Goal: Communication & Community: Answer question/provide support

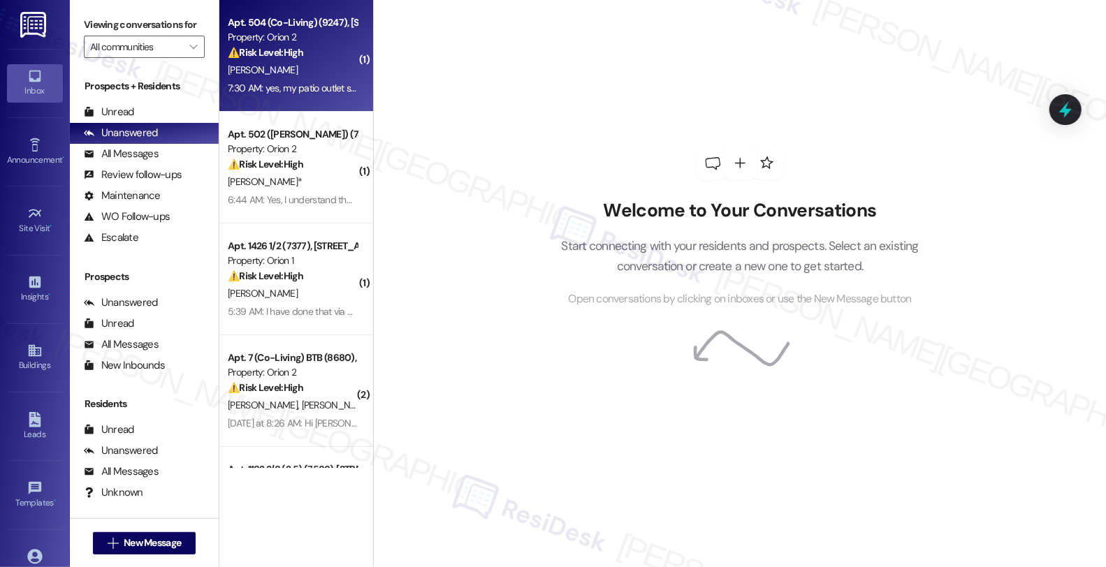
click at [304, 47] on div "⚠️ Risk Level: High The resident is reporting an electrical issue (patio outlet…" at bounding box center [292, 52] width 129 height 15
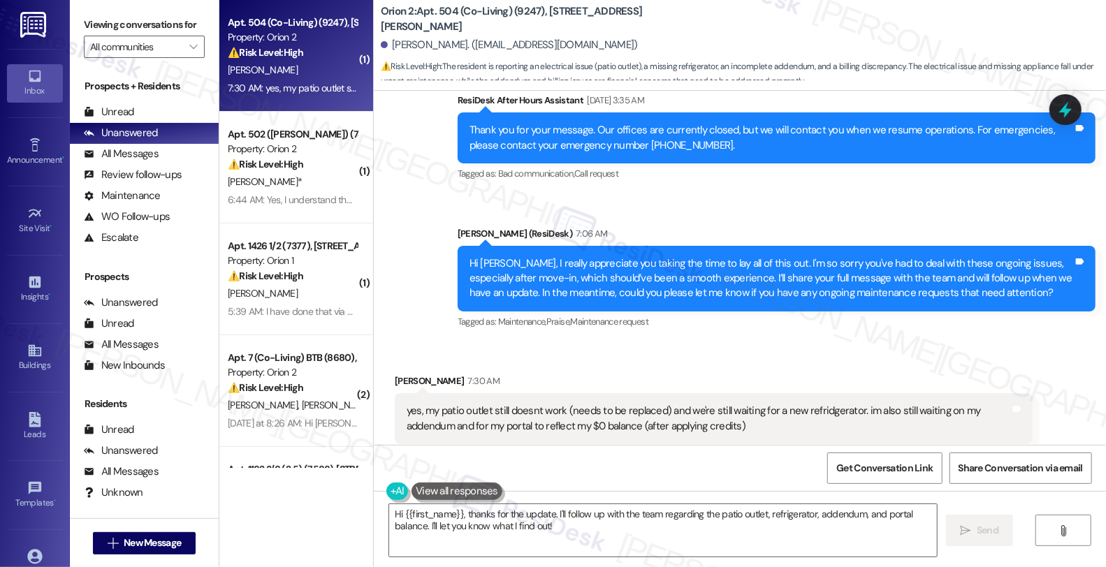
scroll to position [1, 0]
drag, startPoint x: 444, startPoint y: 349, endPoint x: 382, endPoint y: 350, distance: 61.5
click at [384, 363] on div "Received via SMS Darian Mallory 7:30 AM yes, my patio outlet still doesnt work …" at bounding box center [713, 419] width 659 height 112
copy div "Darian Mallory"
click at [571, 543] on textarea "Hi {{first_name}}, thanks for the update. I'll follow up with the team regardin…" at bounding box center [663, 530] width 548 height 52
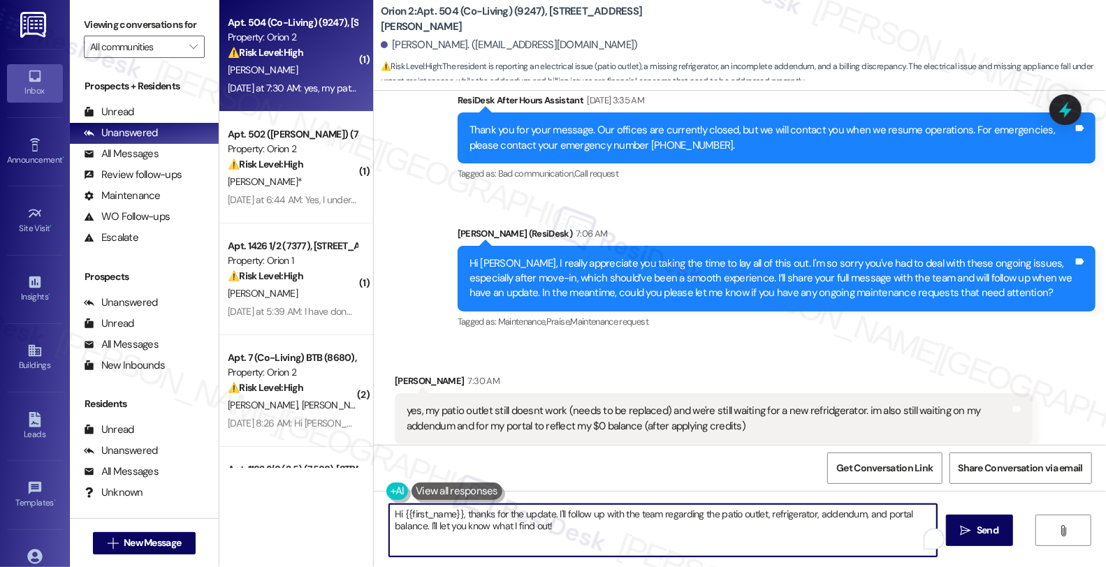
paste textarea "#26431"
drag, startPoint x: 511, startPoint y: 525, endPoint x: 627, endPoint y: 527, distance: 116.7
click at [629, 527] on textarea "Hi {{first_name}}, thanks for the update. I'll follow up with the team regardin…" at bounding box center [661, 530] width 548 height 52
paste textarea "-1"
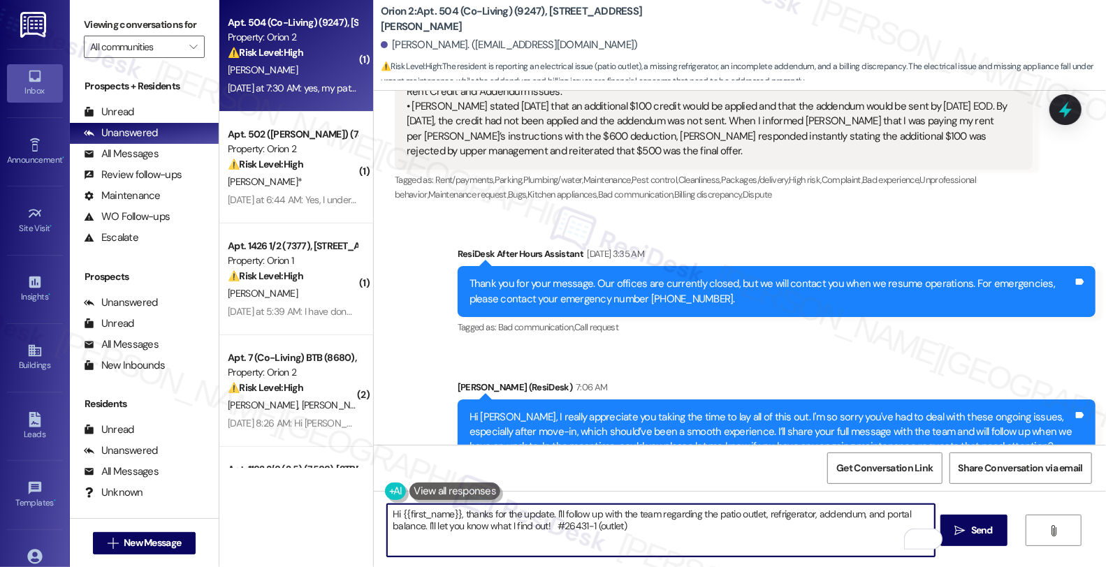
scroll to position [2085, 0]
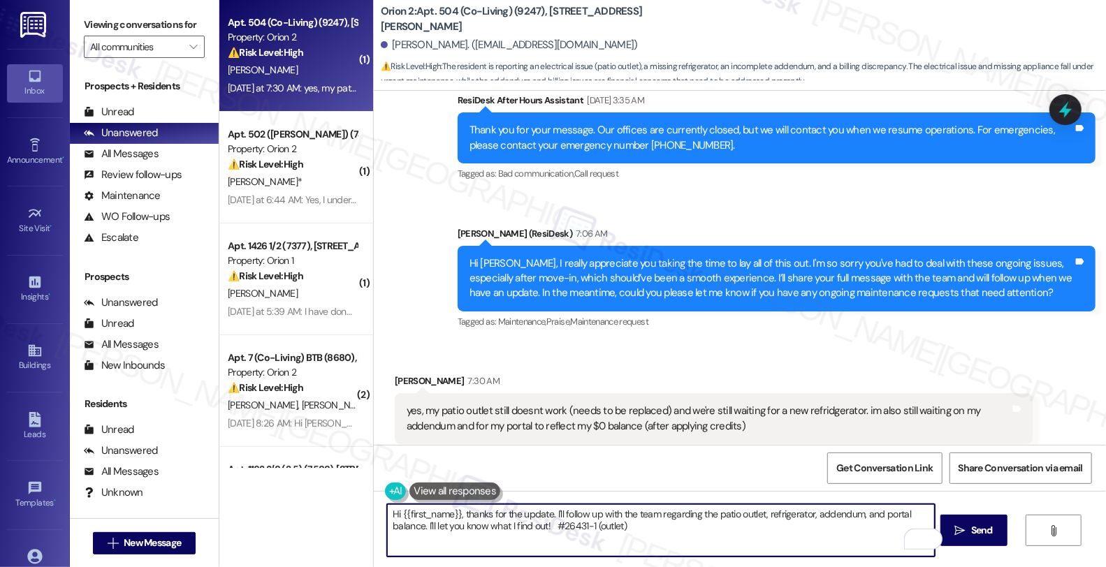
click at [545, 516] on textarea "Hi {{first_name}}, thanks for the update. I'll follow up with the team regardin…" at bounding box center [661, 530] width 548 height 52
click at [546, 513] on textarea "Hi {{first_name}}, thanks for the update. I'll follow up with the team regardin…" at bounding box center [661, 530] width 548 height 52
click at [688, 523] on textarea "Hi {{first_name}}, thanks for the update. For the patio outlet, I see related w…" at bounding box center [661, 530] width 548 height 52
drag, startPoint x: 714, startPoint y: 527, endPoint x: 754, endPoint y: 527, distance: 40.5
click at [754, 527] on textarea "Hi {{first_name}}, thanks for the update. For the patio outlet, I see a related…" at bounding box center [661, 530] width 548 height 52
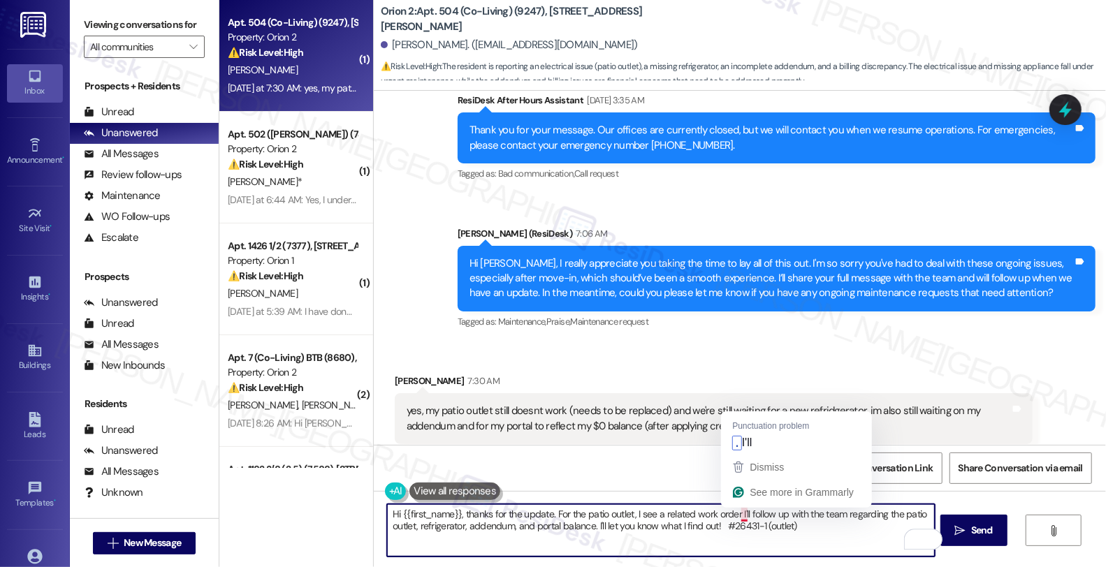
click at [731, 511] on textarea "Hi {{first_name}}, thanks for the update. For the patio outlet, I see a related…" at bounding box center [661, 530] width 548 height 52
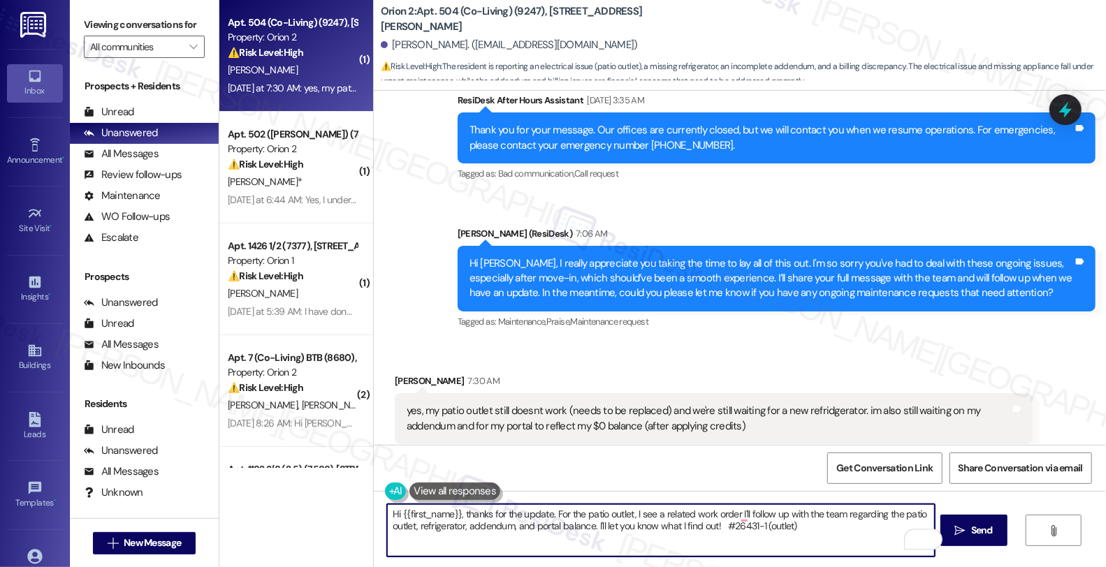
paste textarea "#26431-1"
click at [730, 513] on textarea "Hi {{first_name}}, thanks for the update. For the patio outlet, I see a related…" at bounding box center [661, 530] width 548 height 52
click at [771, 514] on textarea "Hi {{first_name}}, thanks for the update. For the patio outlet, I see a related…" at bounding box center [661, 530] width 548 height 52
paste textarea "Wednesday 09/17/2025"
click at [486, 525] on textarea "Hi {{first_name}}, thanks for the update. For the patio outlet, I see a related…" at bounding box center [661, 530] width 548 height 52
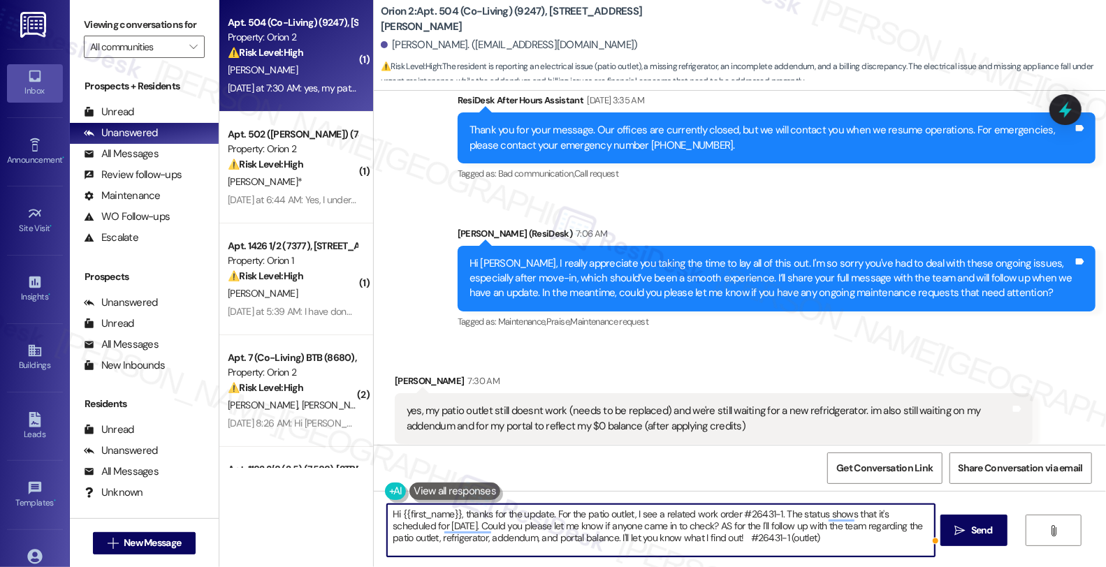
click at [727, 527] on textarea "Hi {{first_name}}, thanks for the update. For the patio outlet, I see a related…" at bounding box center [661, 530] width 548 height 52
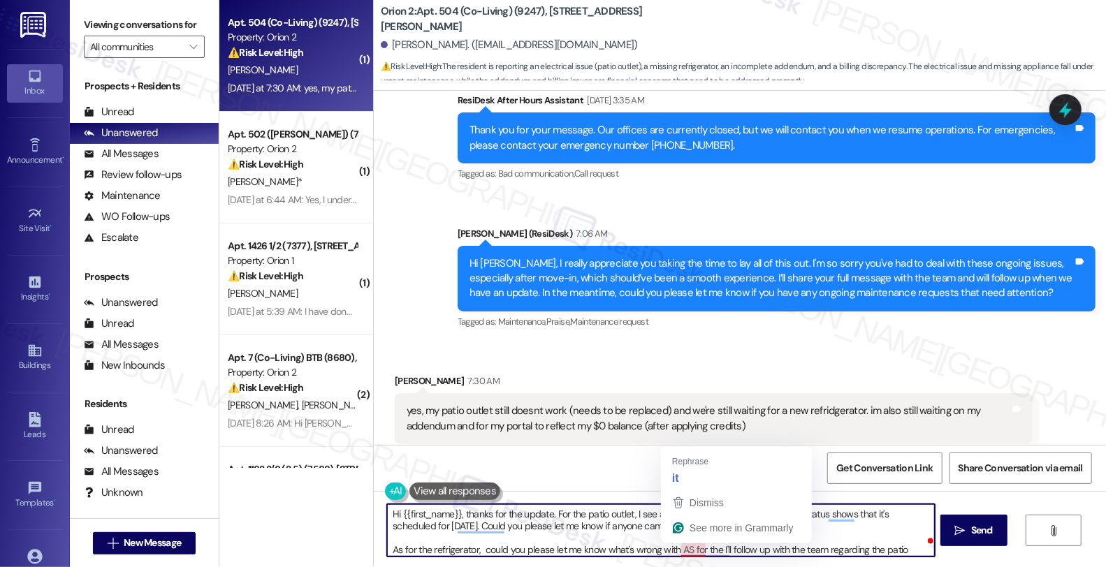
click at [674, 554] on textarea "Hi {{first_name}}, thanks for the update. For the patio outlet, I see a related…" at bounding box center [661, 530] width 548 height 52
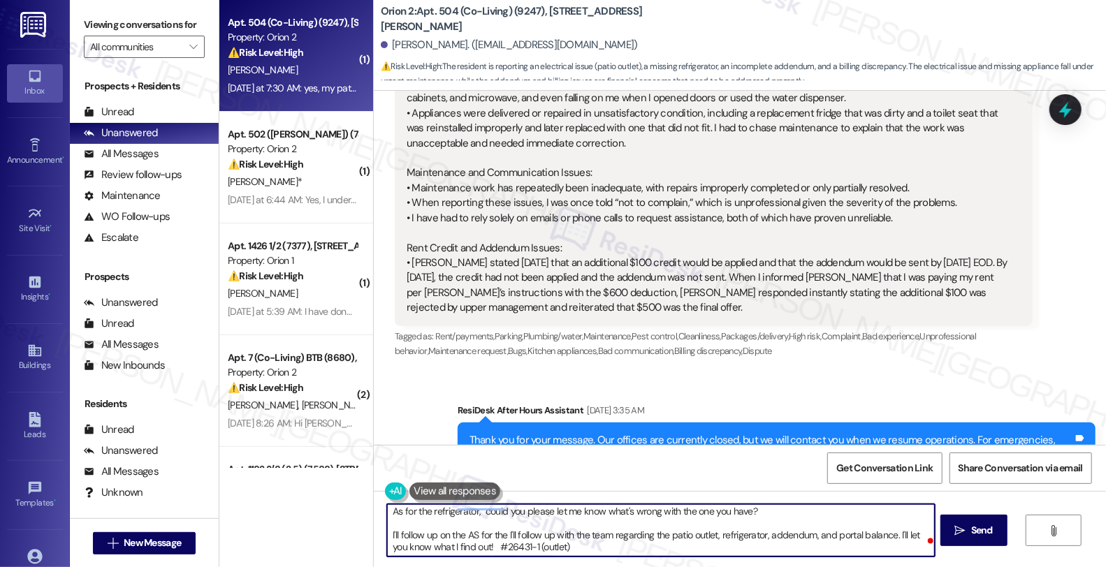
scroll to position [38, 0]
drag, startPoint x: 784, startPoint y: 529, endPoint x: 912, endPoint y: 604, distance: 147.5
click at [912, 567] on html "Inbox Go to Inbox Announcement • Send A Text Announcement Site Visit • Go to Si…" at bounding box center [553, 283] width 1106 height 567
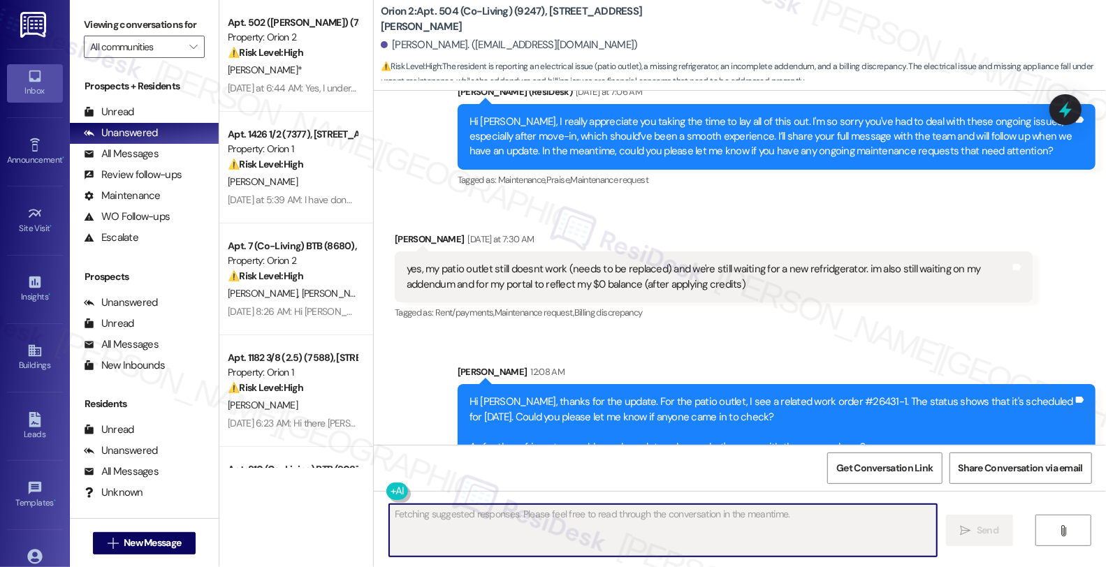
scroll to position [1, 0]
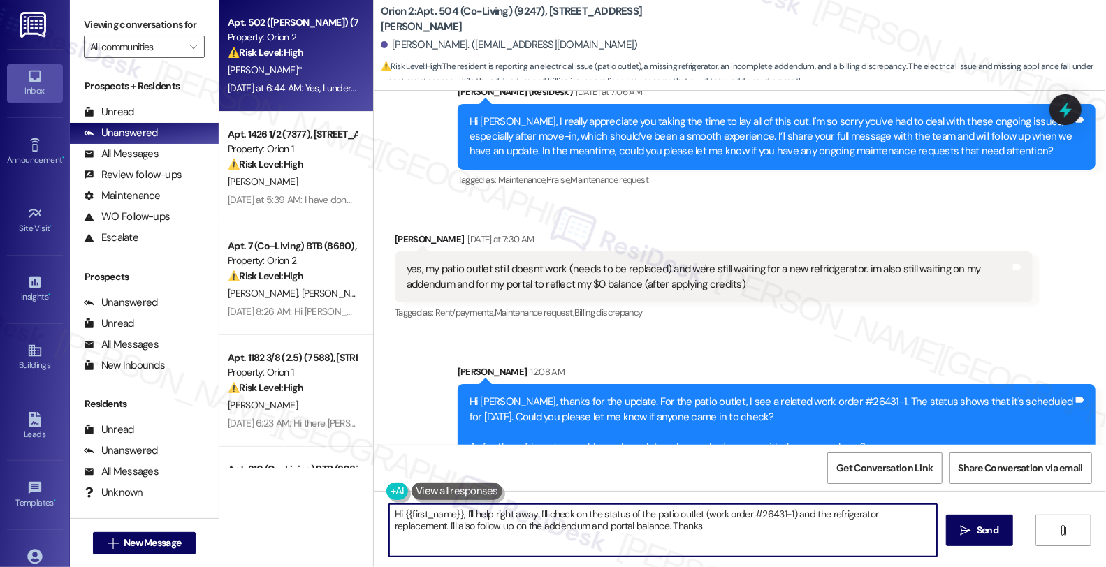
type textarea "Hi {{first_name}}, I'll help right away. I'll check on the status of the patio …"
click at [293, 70] on div "[PERSON_NAME]*" at bounding box center [292, 69] width 132 height 17
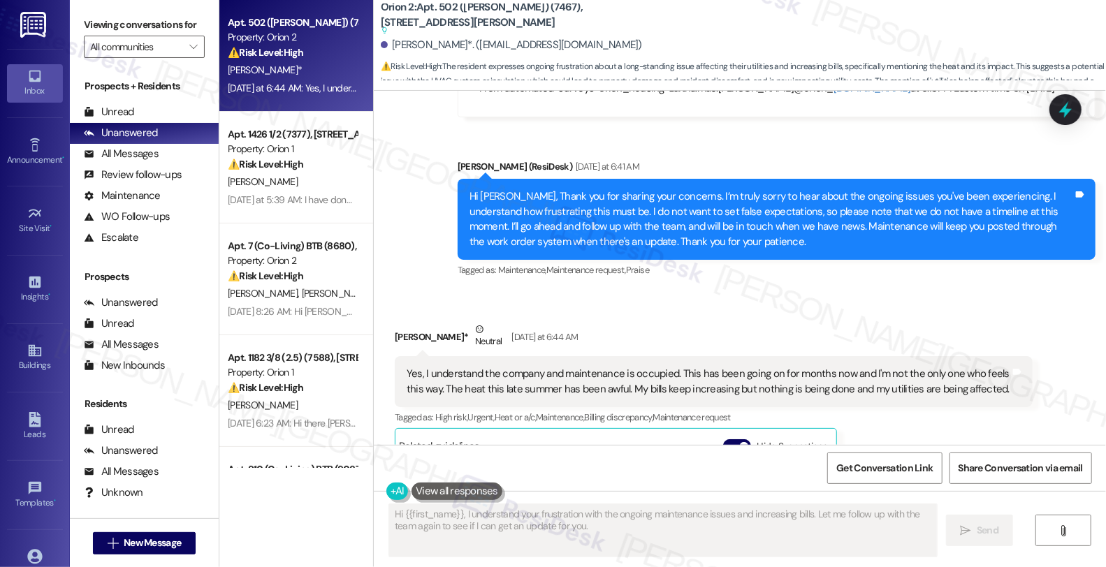
scroll to position [5652, 0]
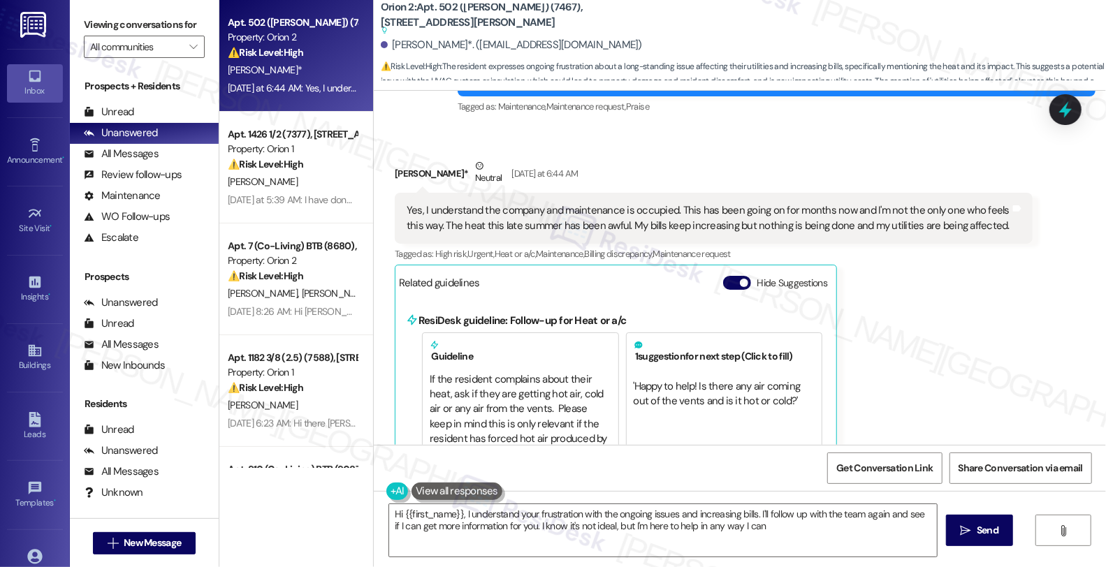
type textarea "Hi {{first_name}}, I understand your frustration with the ongoing issues and in…"
click at [913, 296] on div "Shawntelle Augustine* Neutral Yesterday at 6:44 AM Yes, I understand the compan…" at bounding box center [714, 327] width 638 height 336
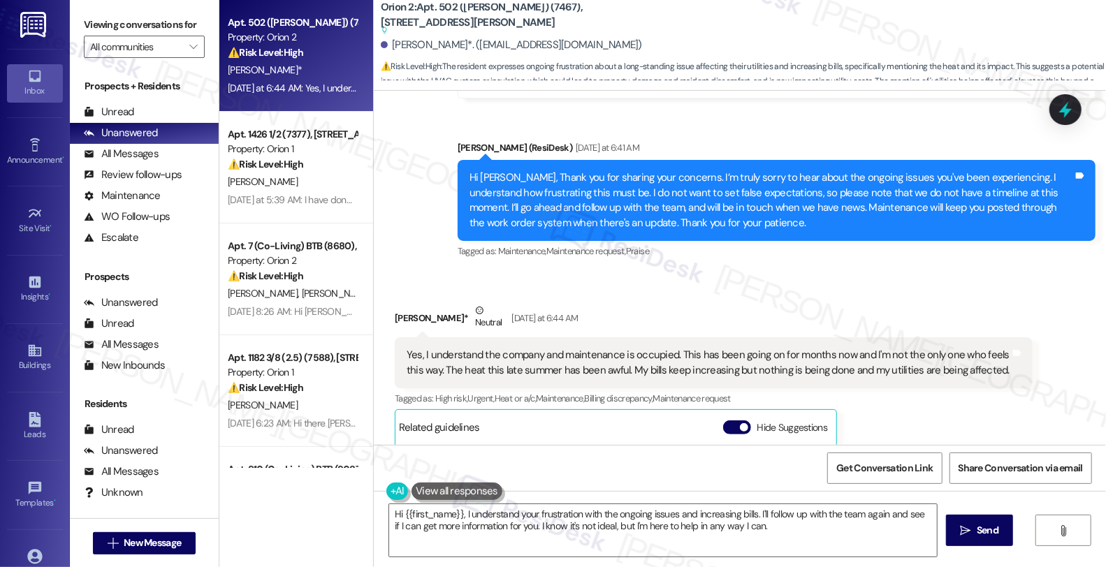
scroll to position [5497, 0]
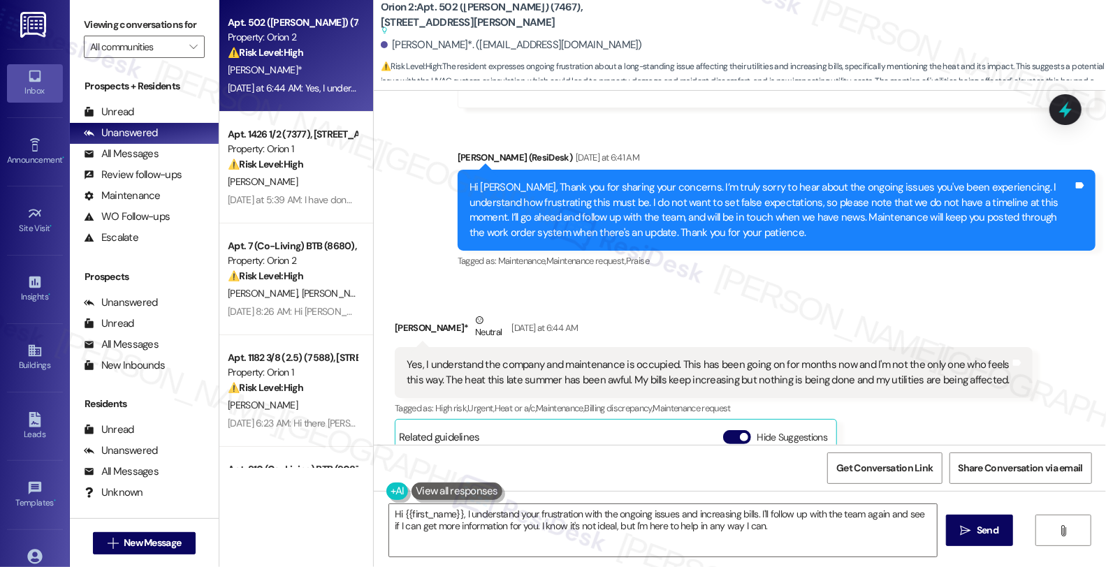
drag, startPoint x: 474, startPoint y: 282, endPoint x: 381, endPoint y: 282, distance: 92.2
click at [384, 302] on div "Received via SMS Shawntelle Augustine* Neutral Yesterday at 6:44 AM Yes, I unde…" at bounding box center [713, 480] width 659 height 357
copy div "Shawntelle Augustine*"
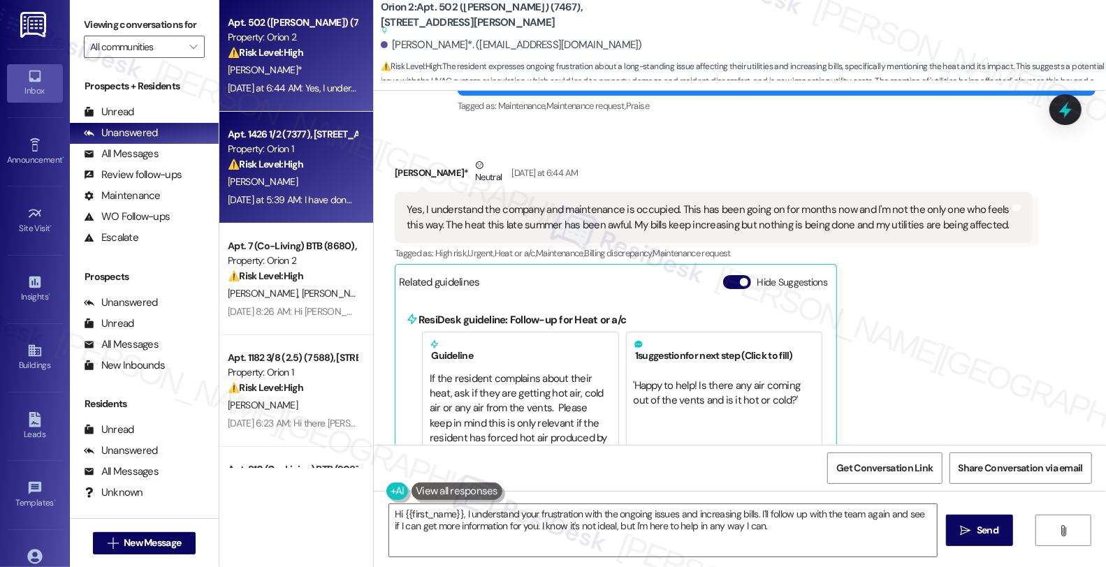
click at [305, 168] on div "⚠️ Risk Level: High The resident claims to have overpaid and wants their money …" at bounding box center [292, 164] width 129 height 15
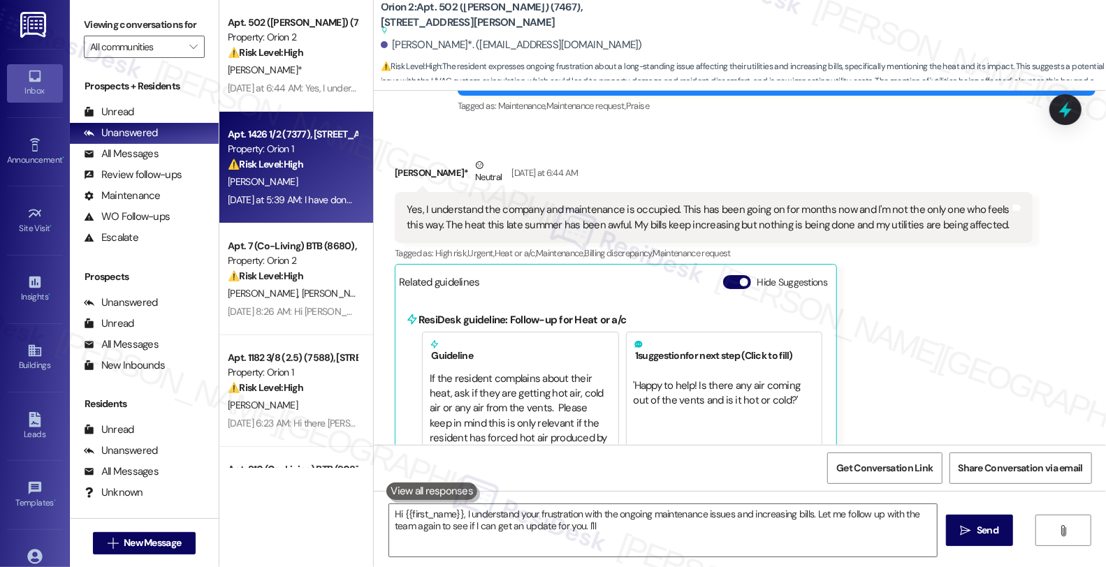
type textarea "Hi {{first_name}}, I understand your frustration with the ongoing maintenance i…"
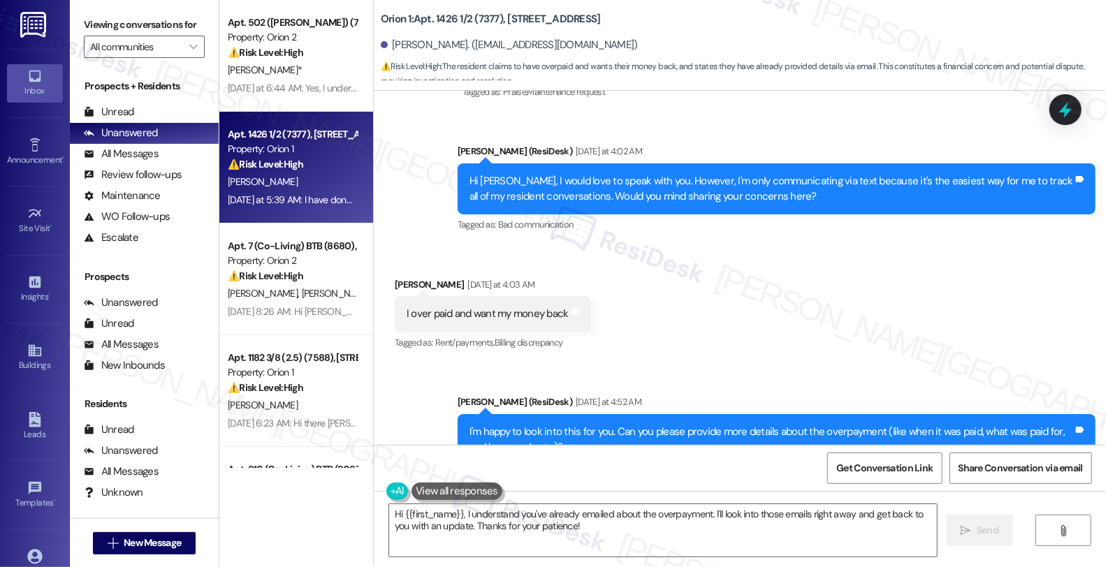
scroll to position [1296, 0]
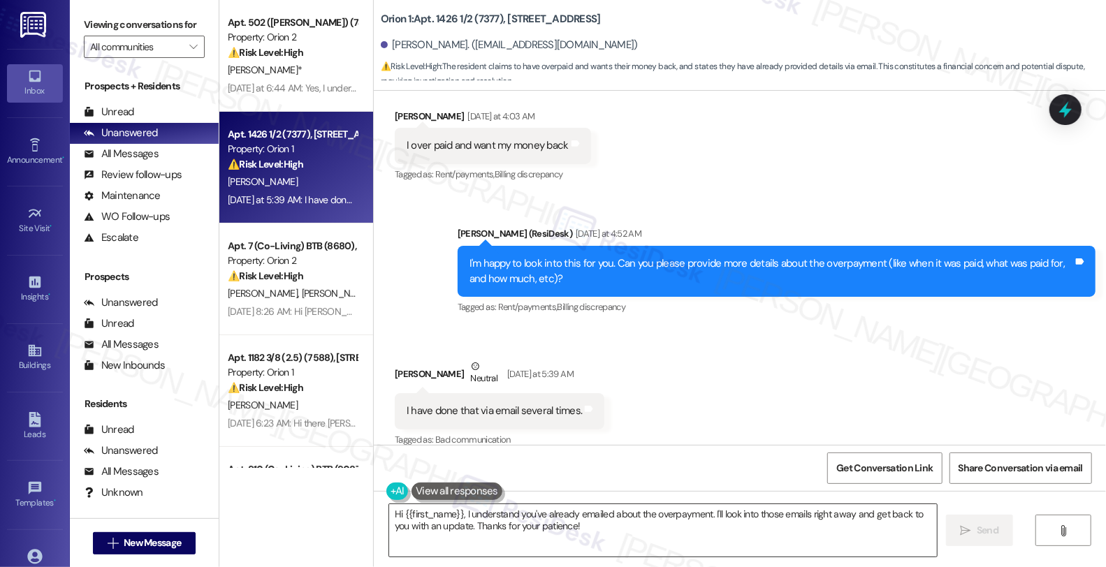
click at [389, 512] on textarea "Hi {{first_name}}, I understand you've already emailed about the overpayment. I…" at bounding box center [663, 530] width 548 height 52
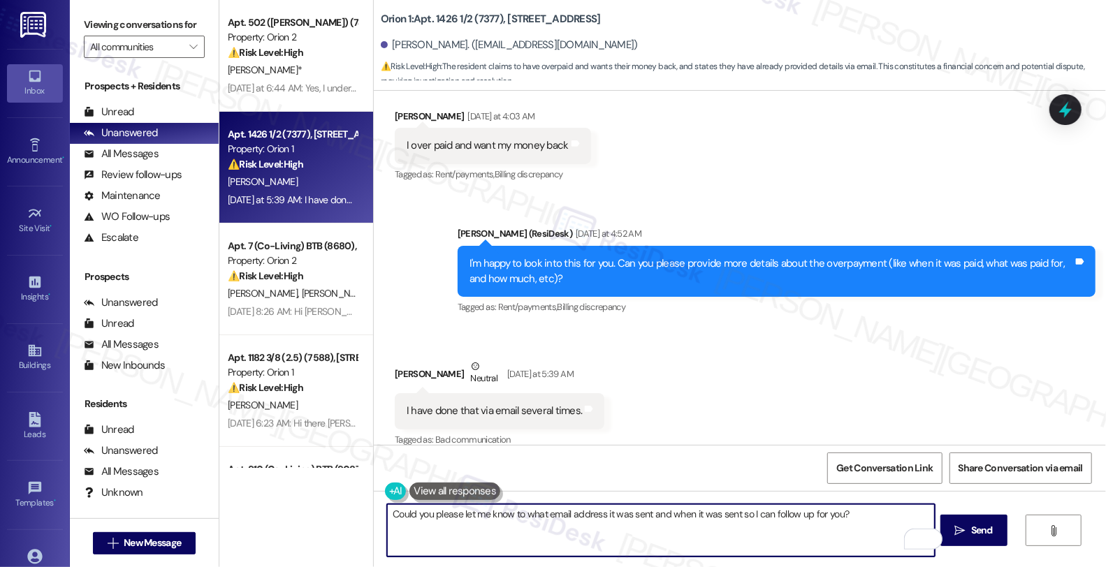
click at [387, 515] on textarea "Could you please let me know to what email address it was sent and when it was …" at bounding box center [661, 530] width 548 height 52
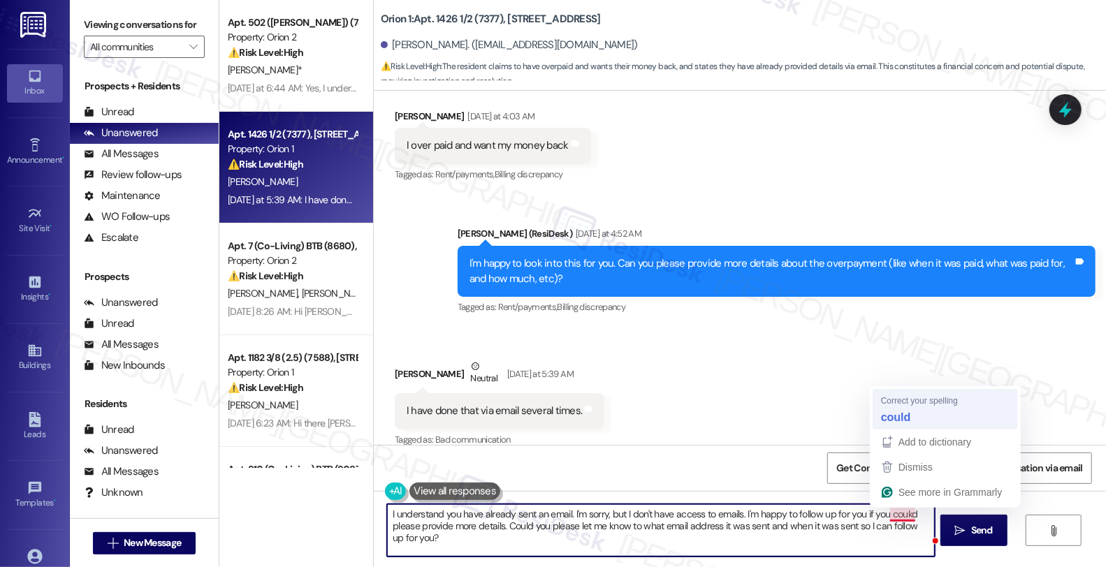
type textarea "I understand you have already sent an email. I'm sorry, but I don't have access…"
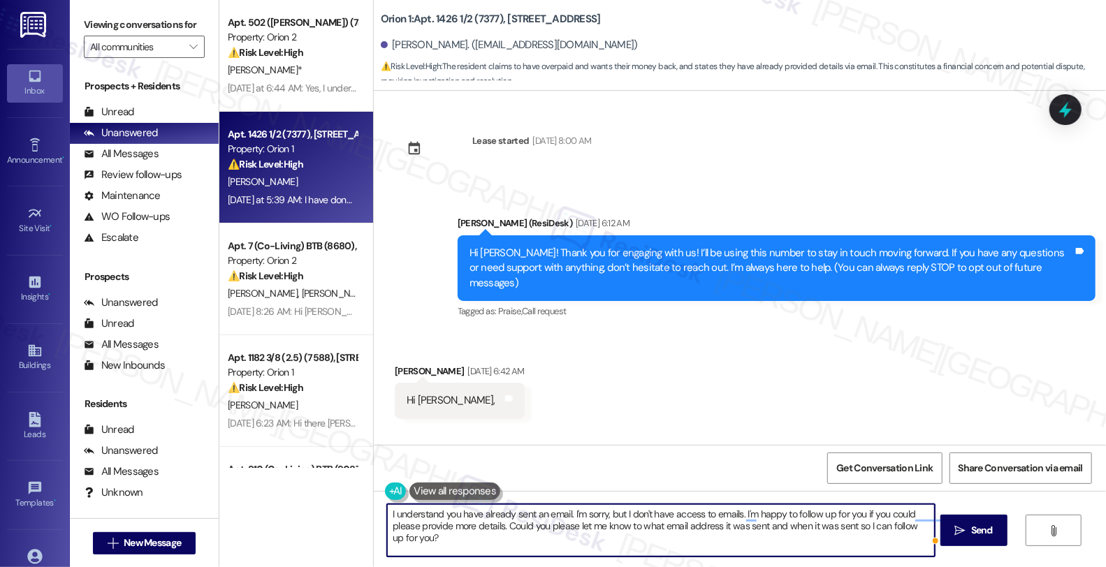
scroll to position [1296, 0]
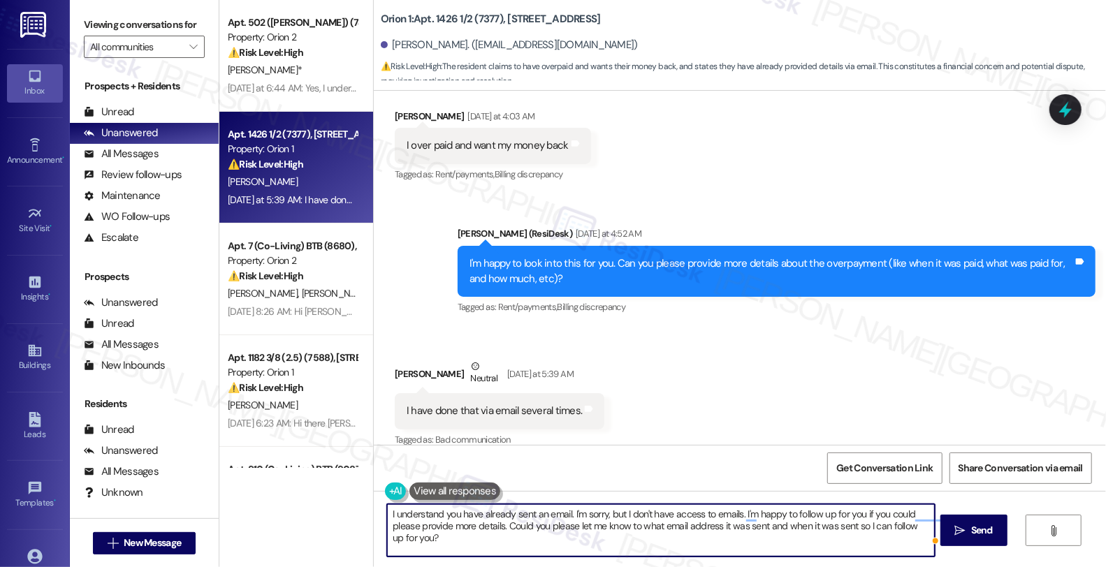
click at [469, 525] on textarea "I understand you have already sent an email. I'm sorry, but I don't have access…" at bounding box center [661, 530] width 548 height 52
type textarea "I understand you have already sent an email. I'm sorry, but I don't have access…"
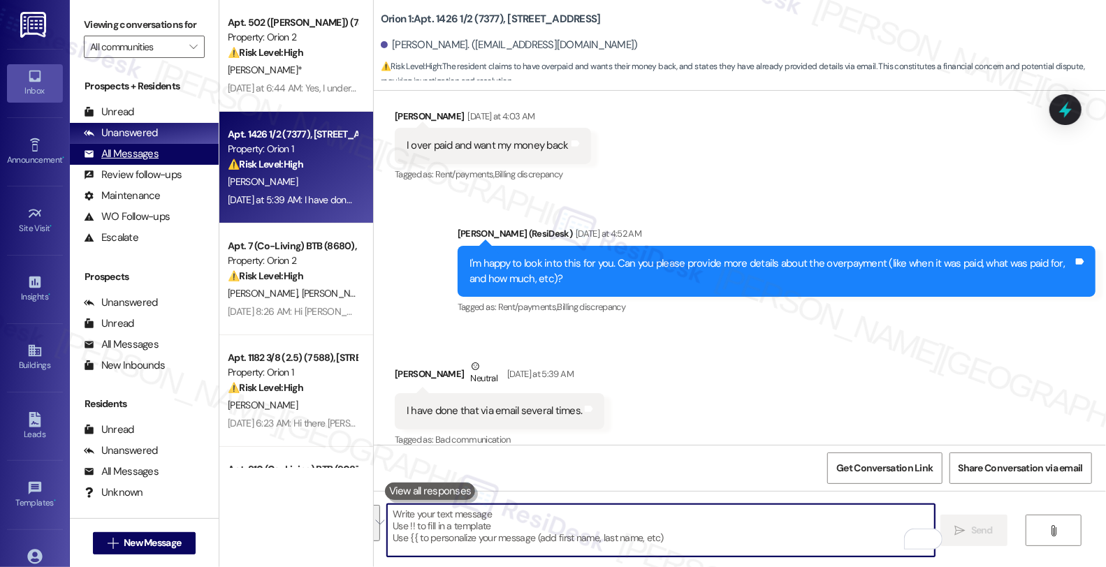
click at [150, 161] on div "All Messages" at bounding box center [121, 154] width 75 height 15
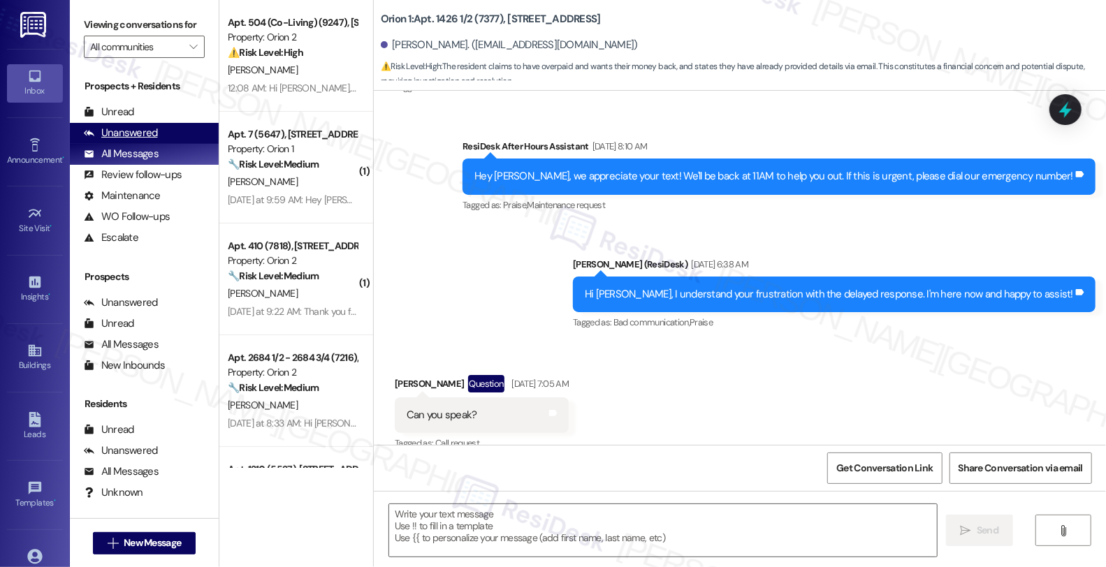
type textarea "Fetching suggested responses. Please feel free to read through the conversation…"
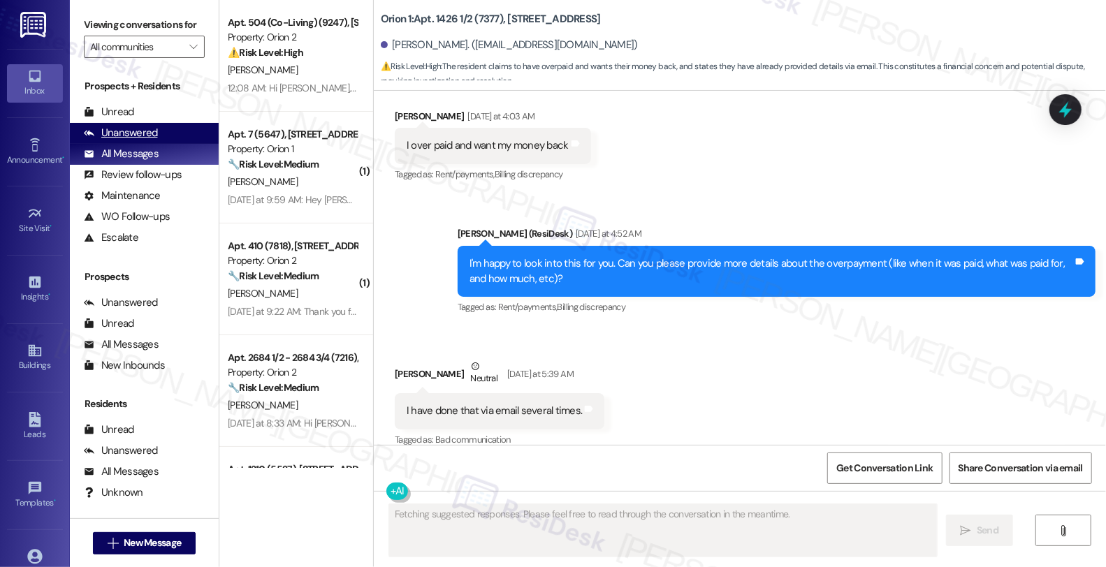
click at [144, 140] on div "Unanswered" at bounding box center [121, 133] width 74 height 15
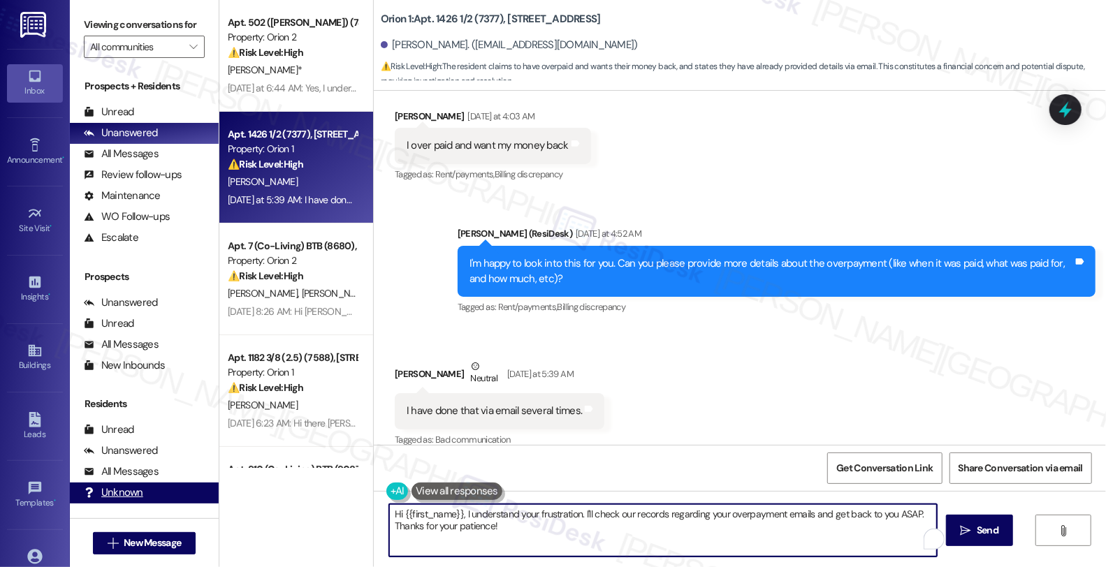
drag, startPoint x: 599, startPoint y: 524, endPoint x: 163, endPoint y: 506, distance: 435.5
click at [163, 506] on div "Viewing conversations for All communities  Prospects + Residents Unread (0) Un…" at bounding box center [588, 283] width 1036 height 567
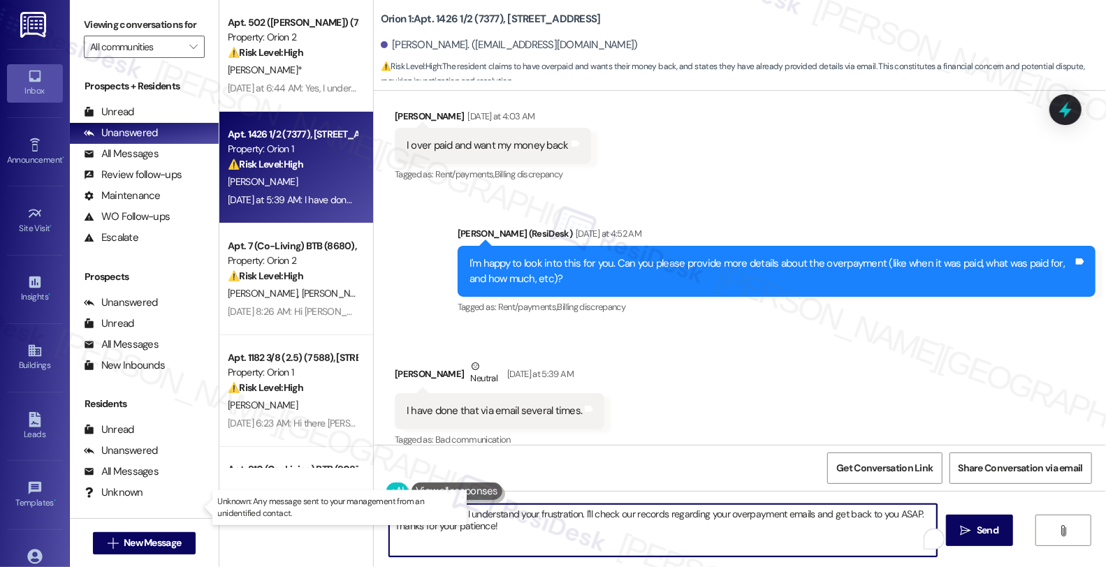
paste textarea "I understand you have already sent an email. I'm sorry, but I don't have access…"
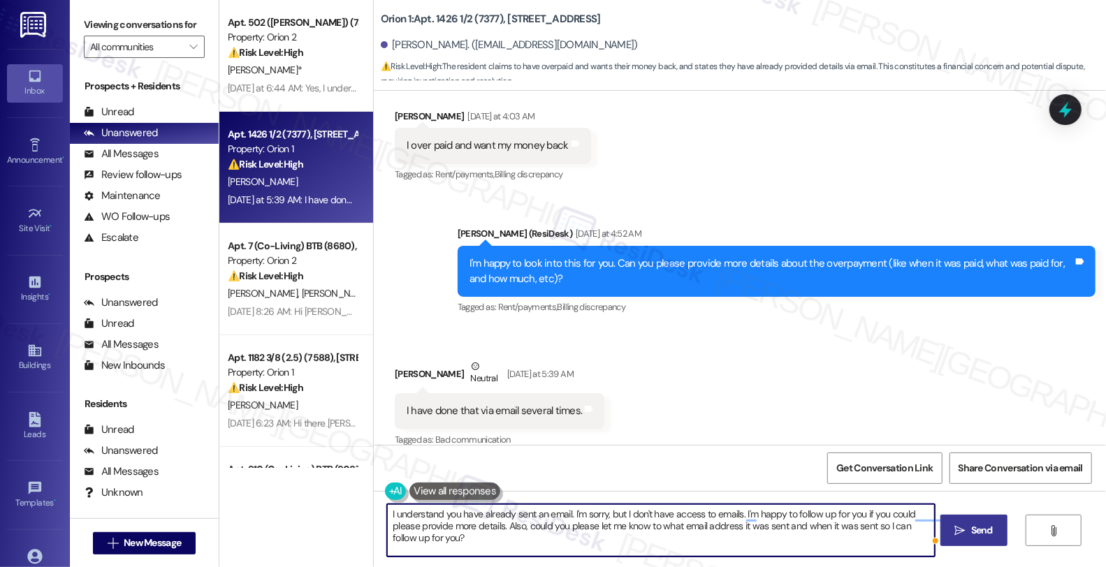
type textarea "I understand you have already sent an email. I'm sorry, but I don't have access…"
click at [981, 524] on span "Send" at bounding box center [982, 530] width 22 height 15
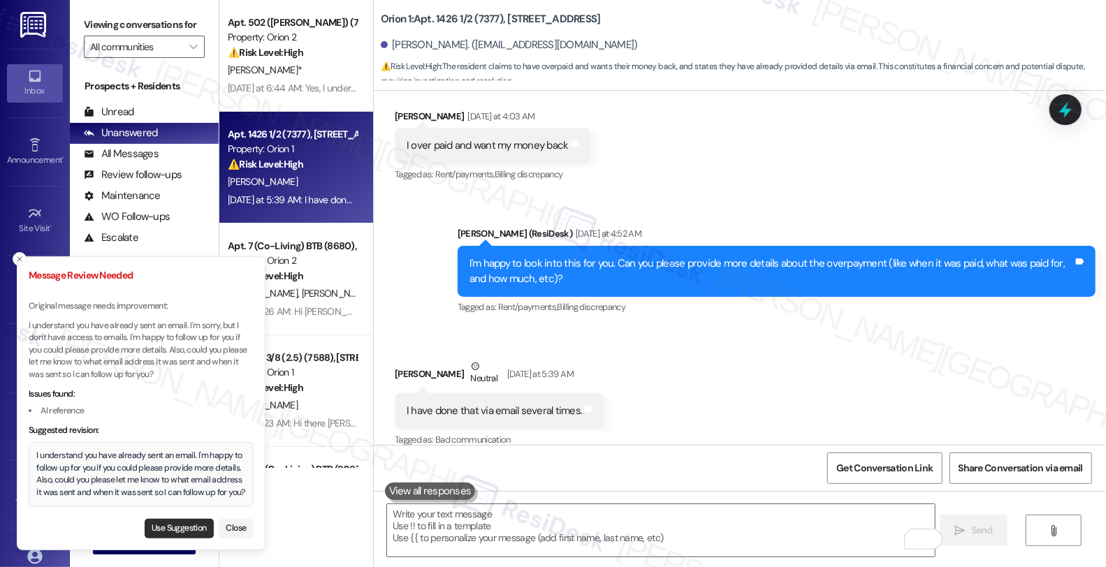
click at [178, 527] on button "Use Suggestion" at bounding box center [179, 529] width 69 height 20
type textarea "I understand you have already sent an email. I'm happy to follow up for you if …"
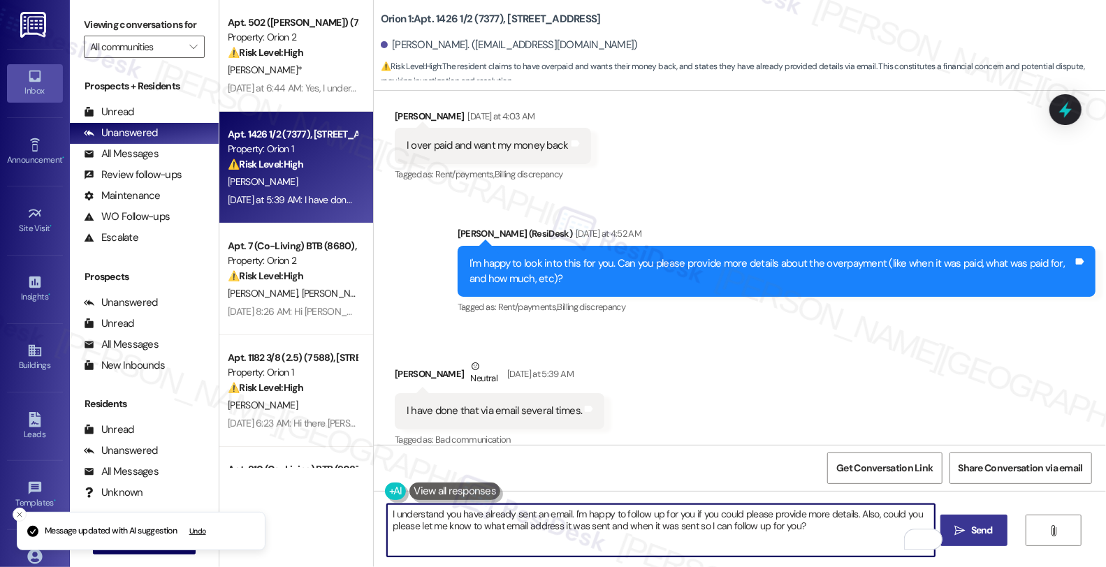
click at [543, 518] on textarea "I understand you have already sent an email. I'm happy to follow up for you if …" at bounding box center [661, 530] width 548 height 52
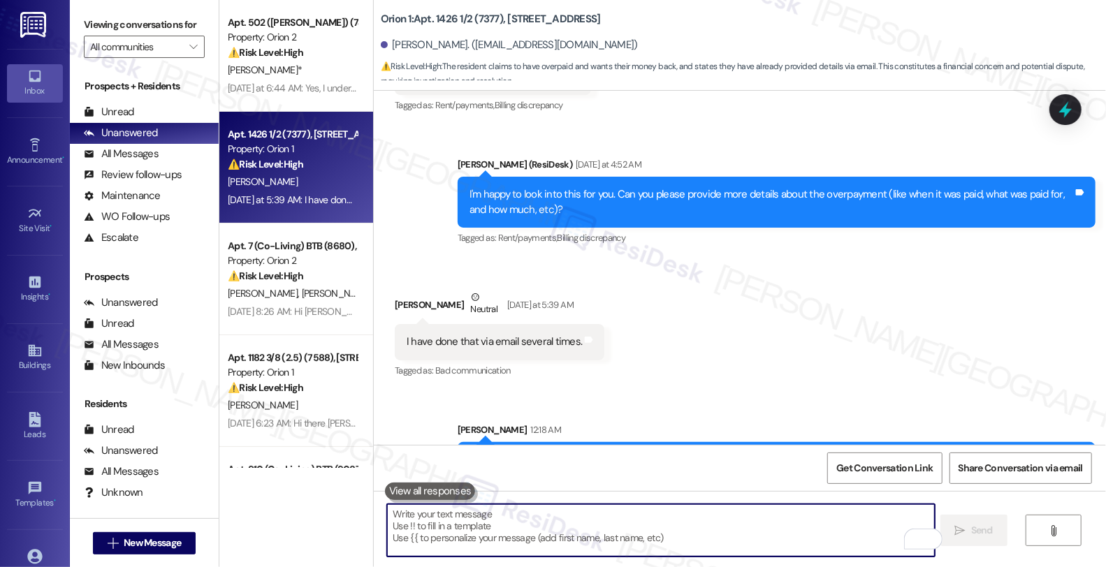
scroll to position [1409, 0]
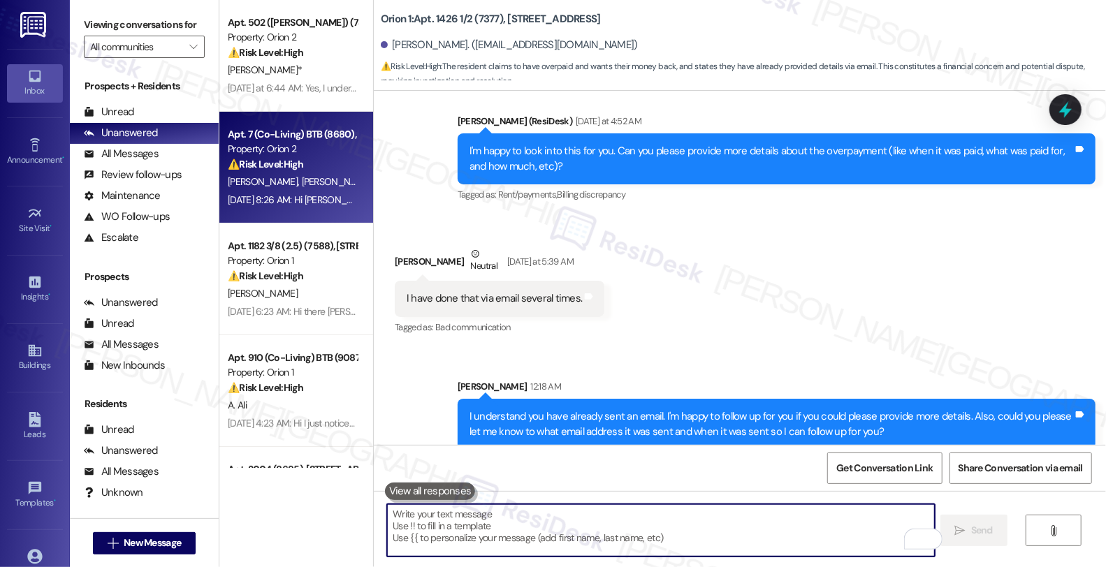
click at [330, 136] on div "Apt. 7 (Co-Living) BTB (8680), [STREET_ADDRESS]" at bounding box center [292, 134] width 129 height 15
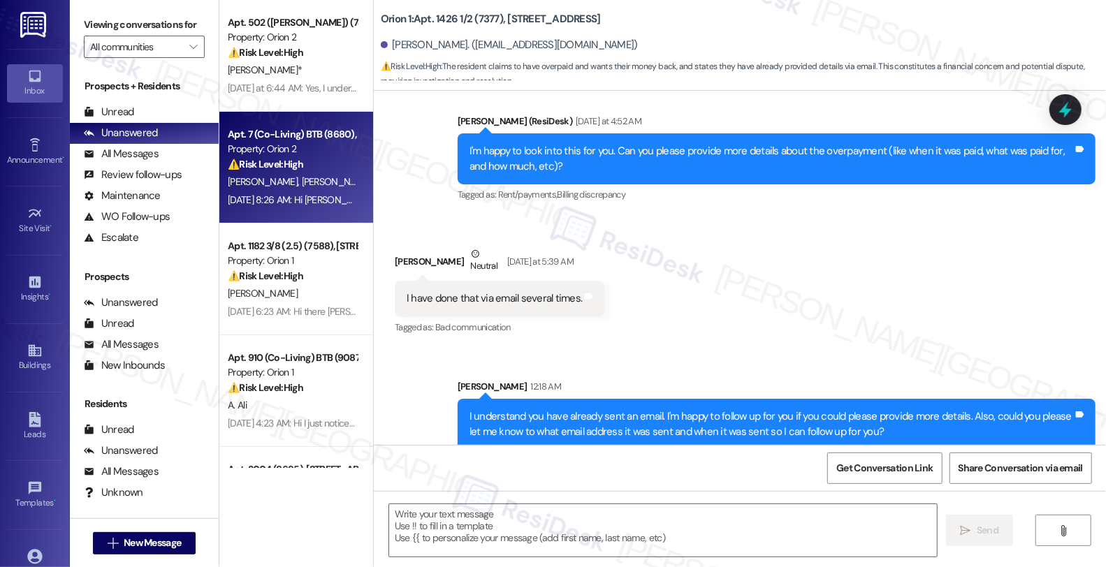
type textarea "Fetching suggested responses. Please feel free to read through the conversation…"
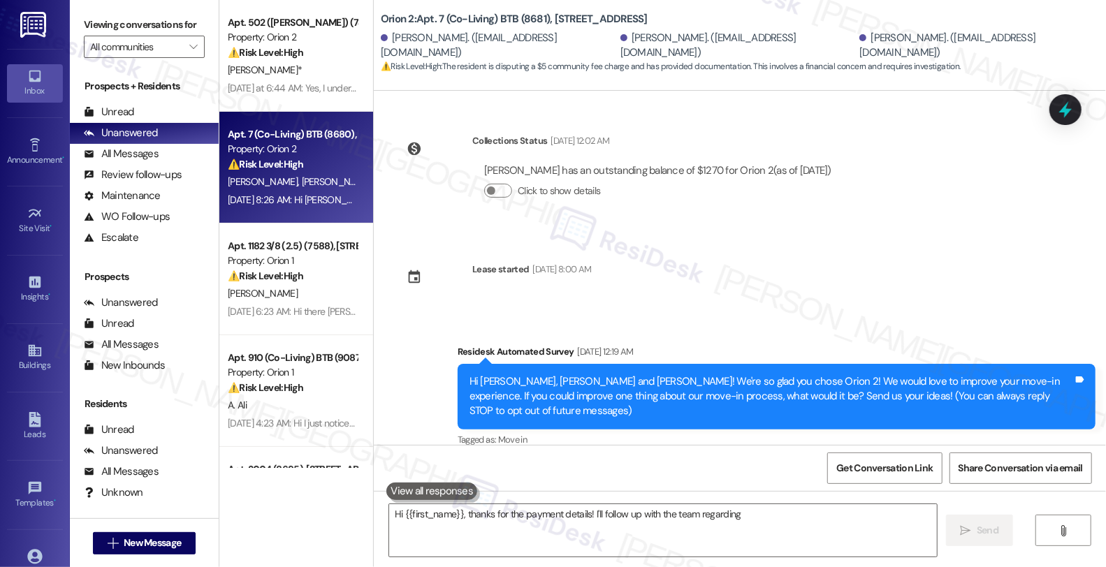
scroll to position [2491, 0]
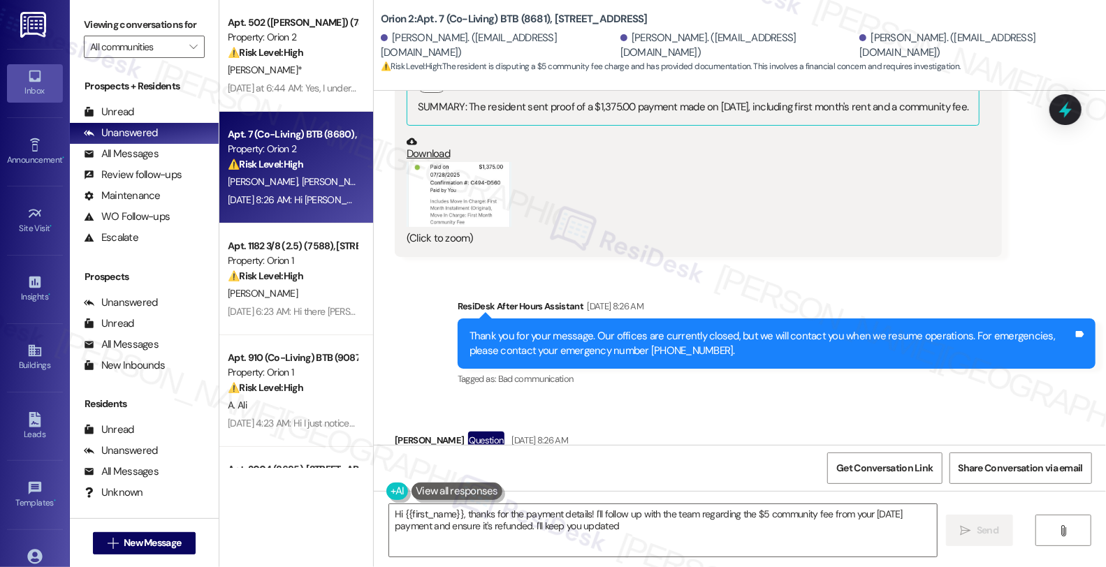
type textarea "Hi {{first_name}}, thanks for the payment details! I'll follow up with the team…"
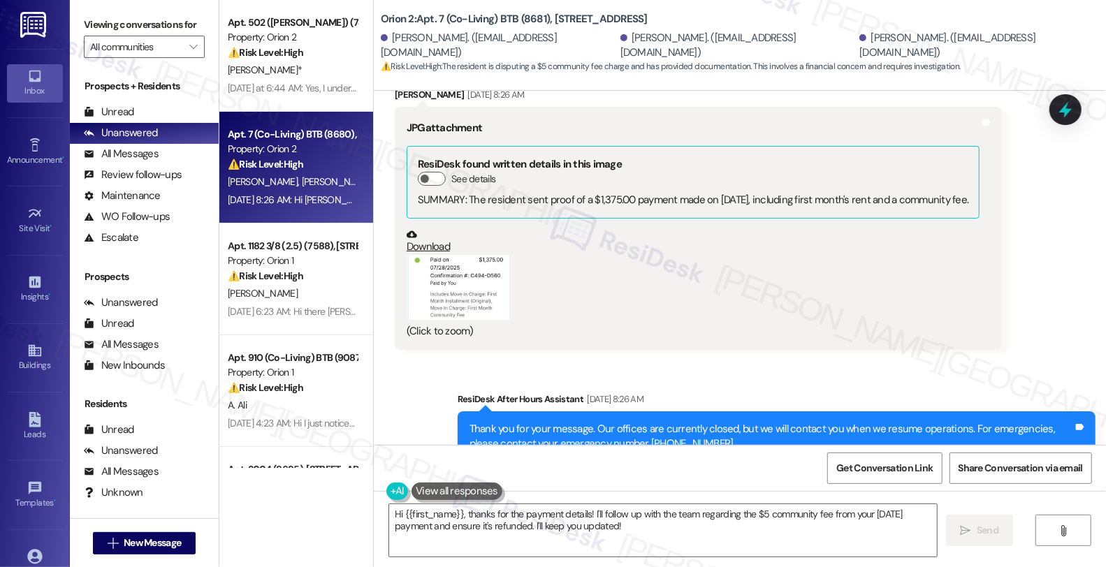
scroll to position [2336, 0]
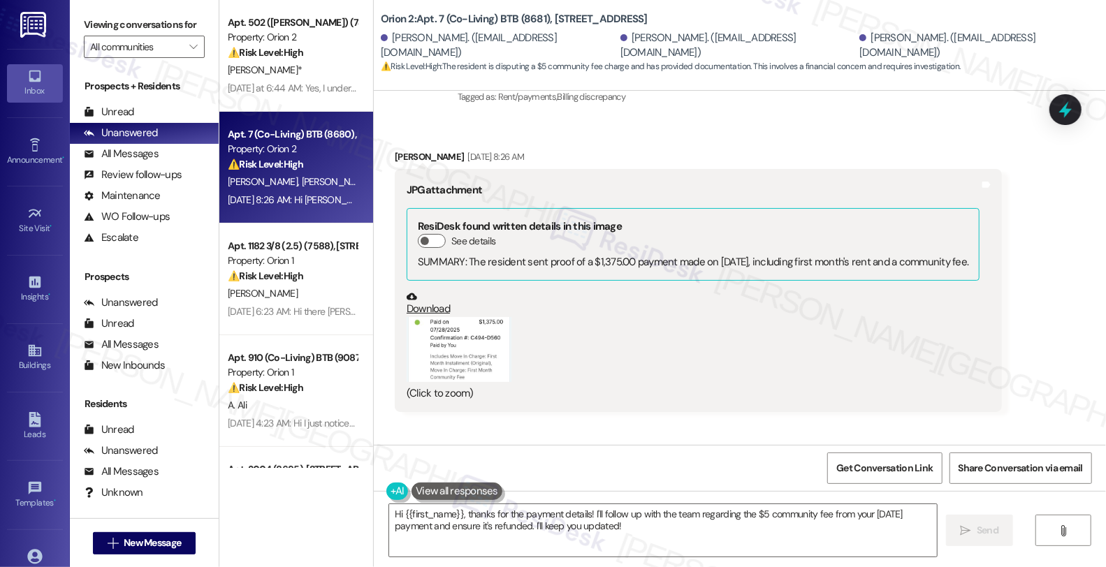
click at [472, 317] on button "Zoom image" at bounding box center [459, 349] width 105 height 65
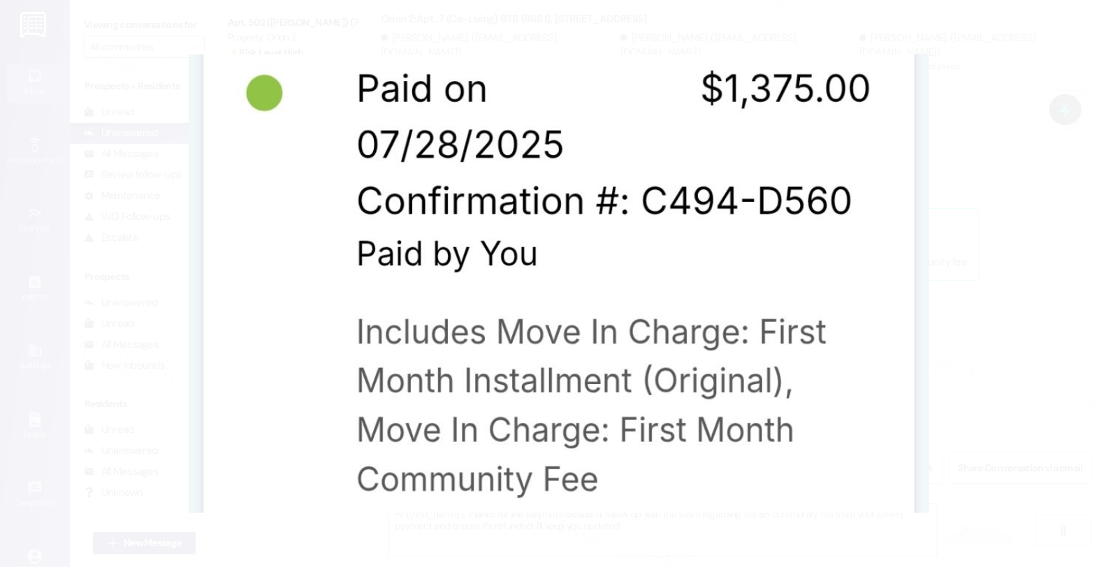
click at [937, 277] on button "Unzoom image" at bounding box center [553, 283] width 1106 height 567
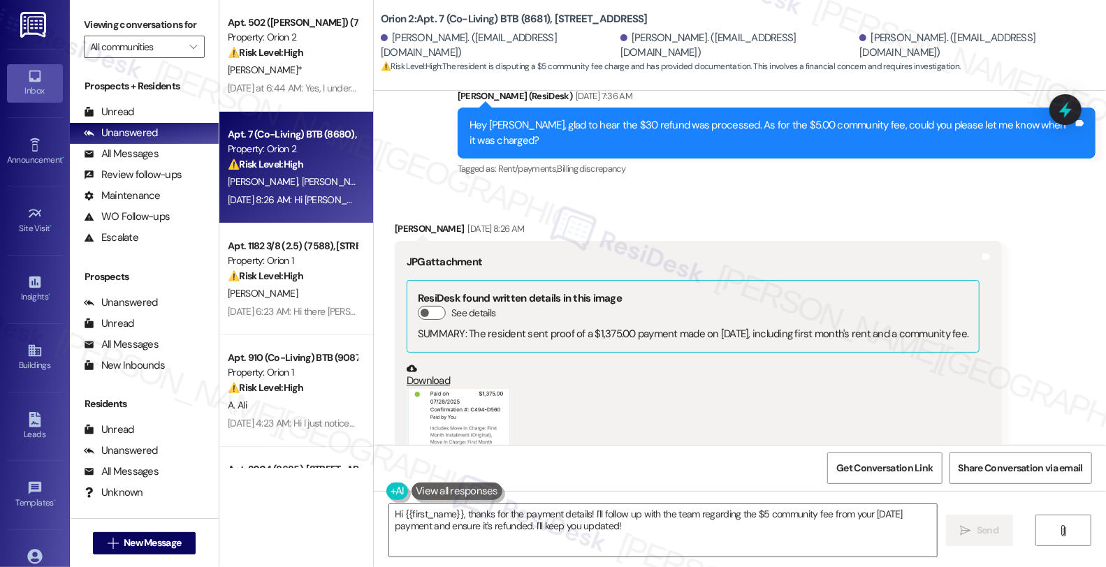
scroll to position [2258, 0]
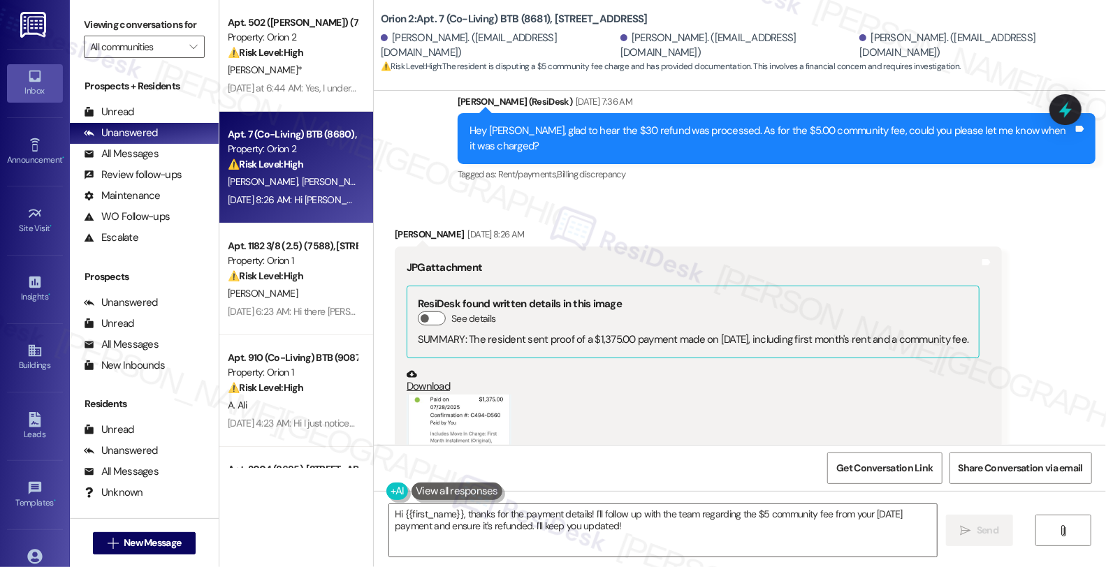
click at [477, 395] on button "Zoom image" at bounding box center [459, 427] width 105 height 65
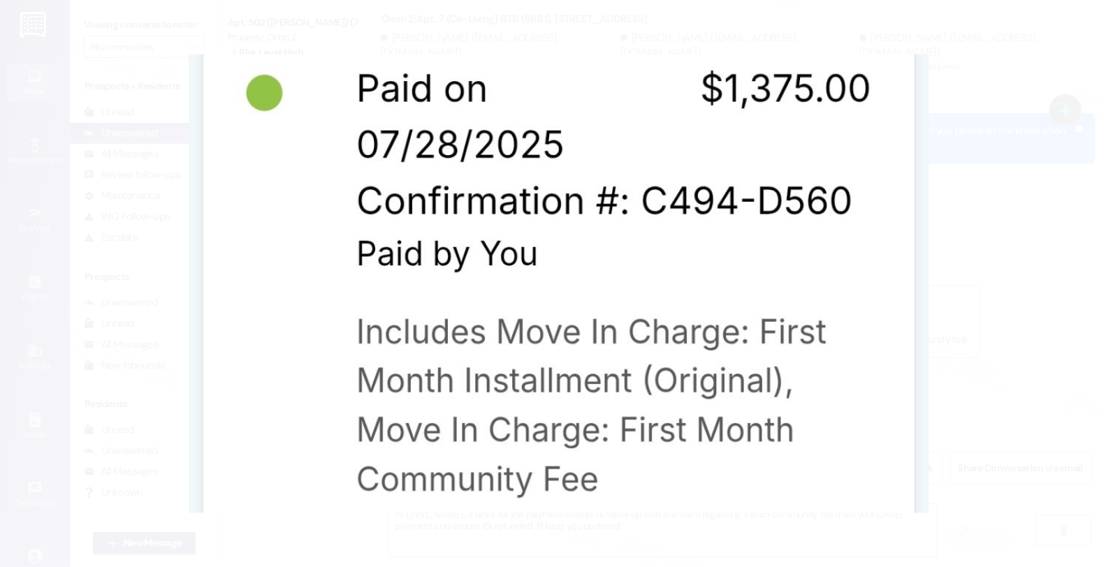
click at [952, 275] on button "Unzoom image" at bounding box center [553, 283] width 1106 height 567
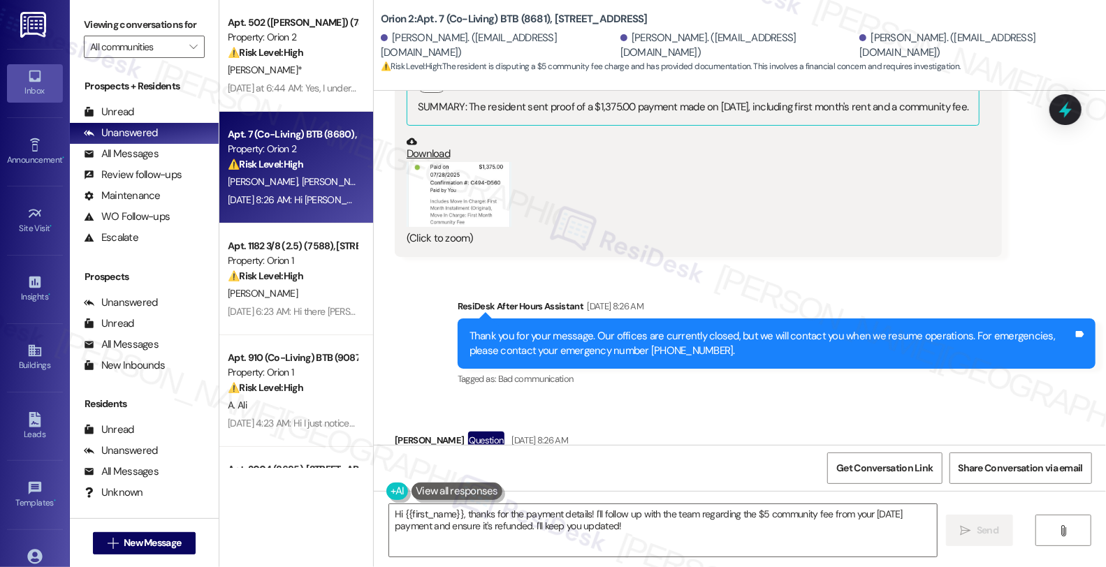
scroll to position [2336, 0]
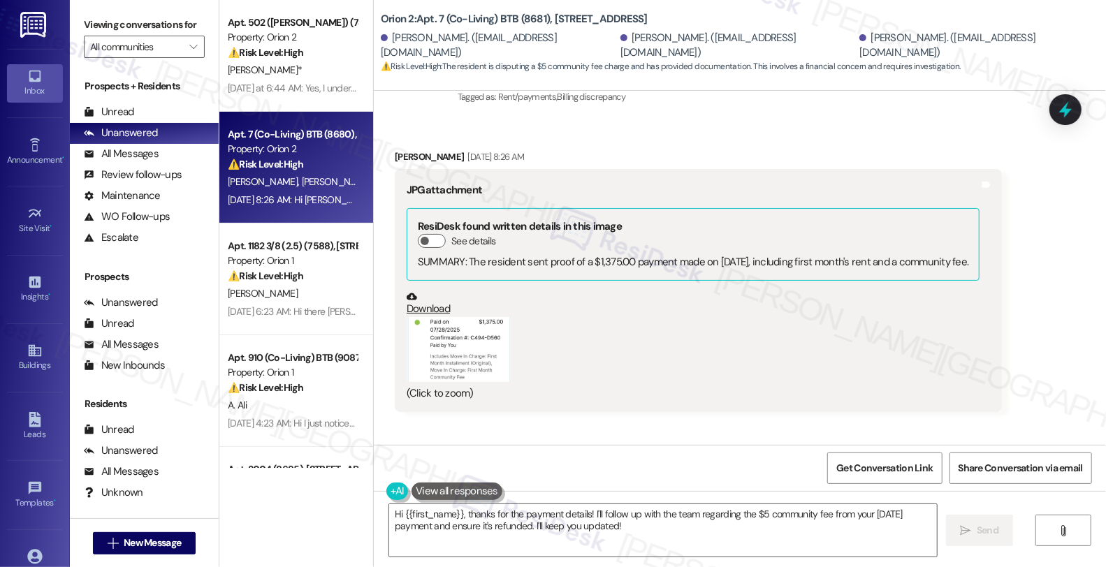
click at [451, 317] on button "Zoom image" at bounding box center [459, 349] width 105 height 65
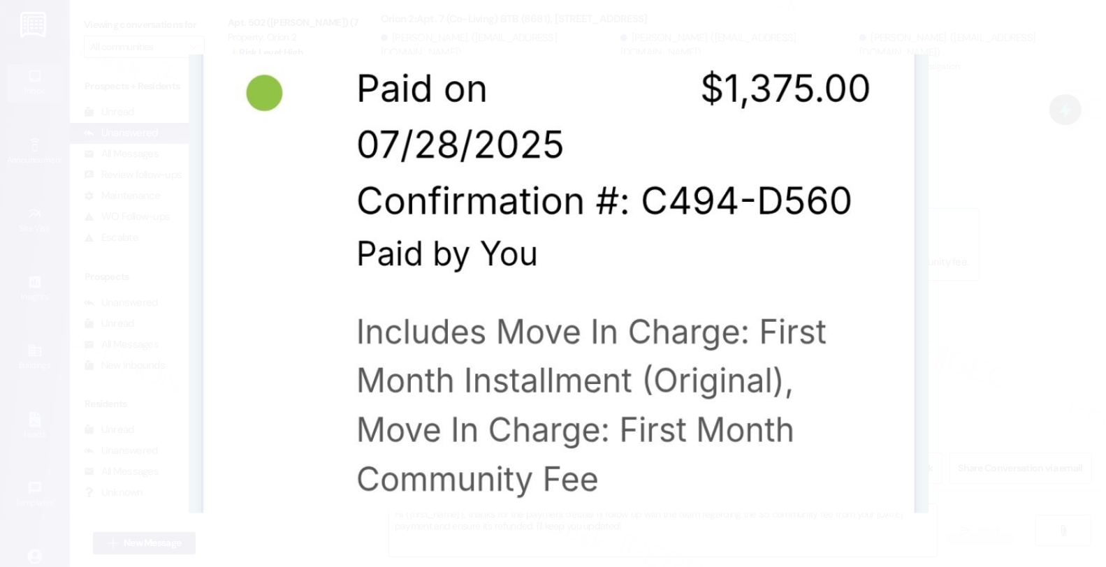
click at [951, 234] on button "Unzoom image" at bounding box center [553, 283] width 1106 height 567
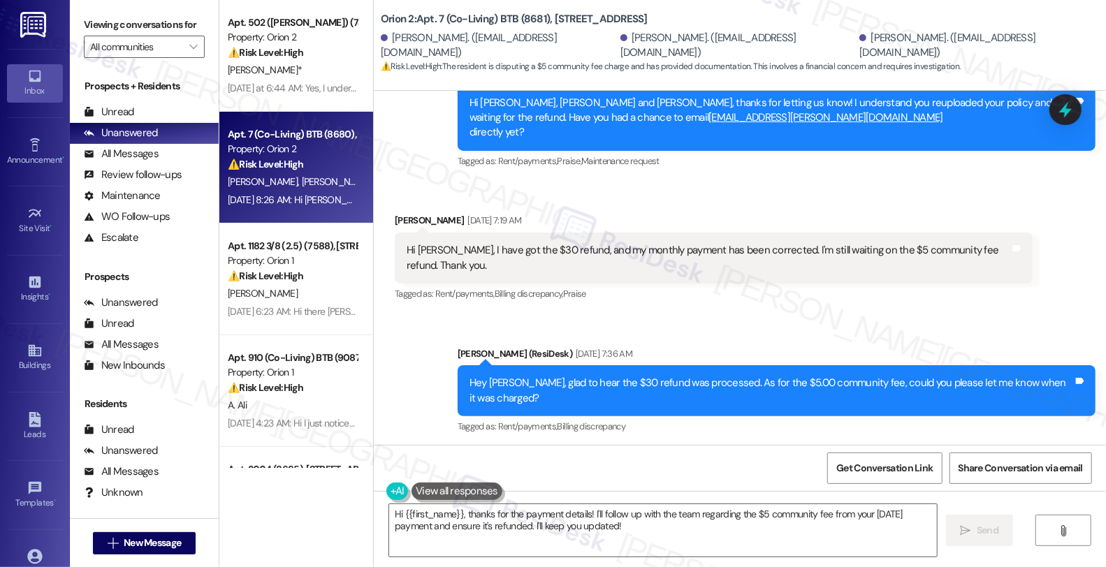
scroll to position [1948, 0]
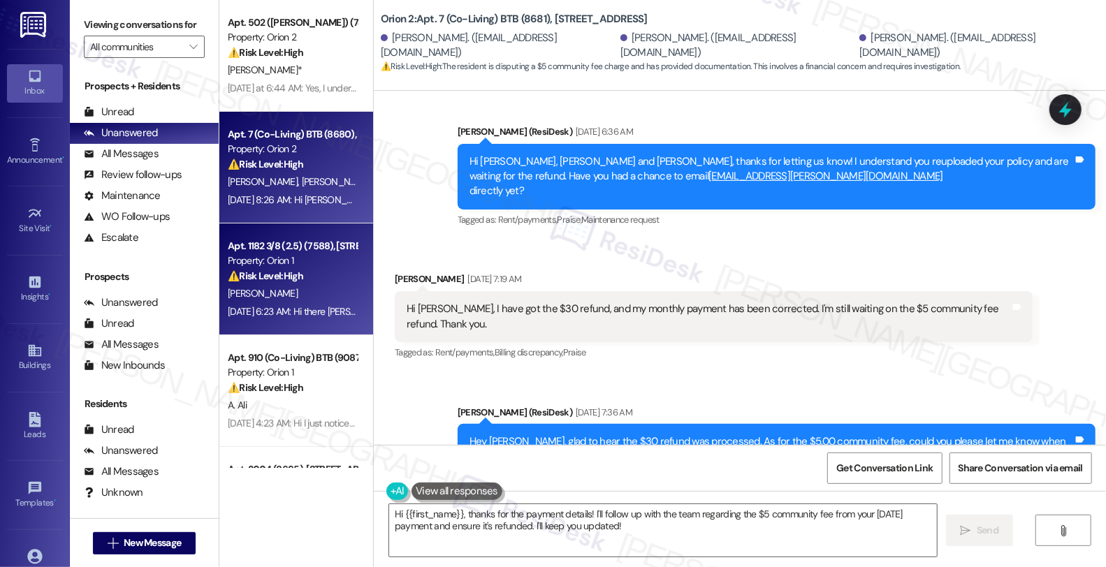
click at [295, 278] on strong "⚠️ Risk Level: High" at bounding box center [265, 276] width 75 height 13
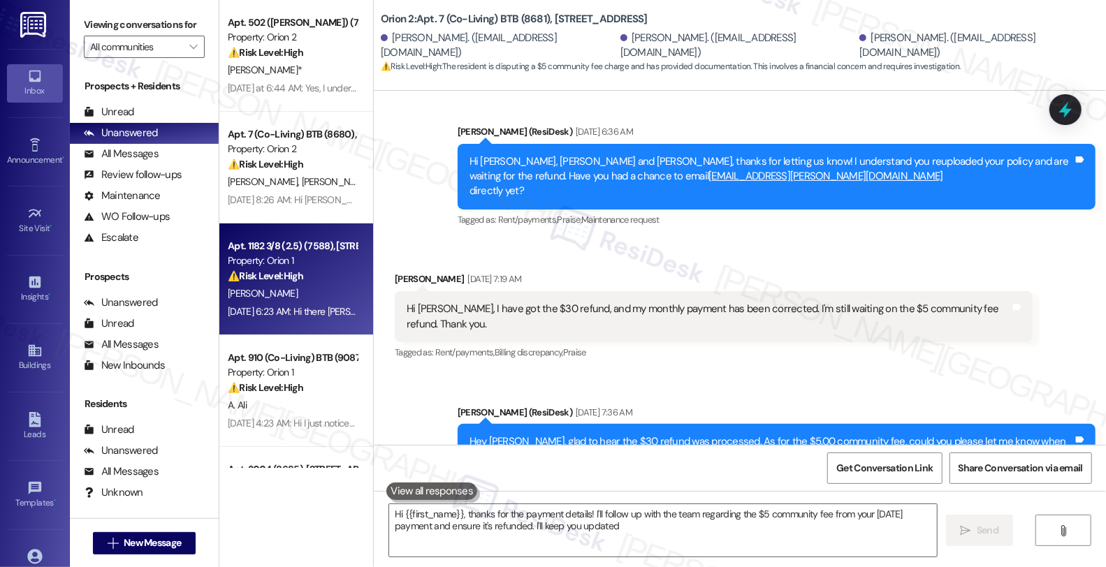
type textarea "Hi {{first_name}}, thanks for the payment details! I'll follow up with the team…"
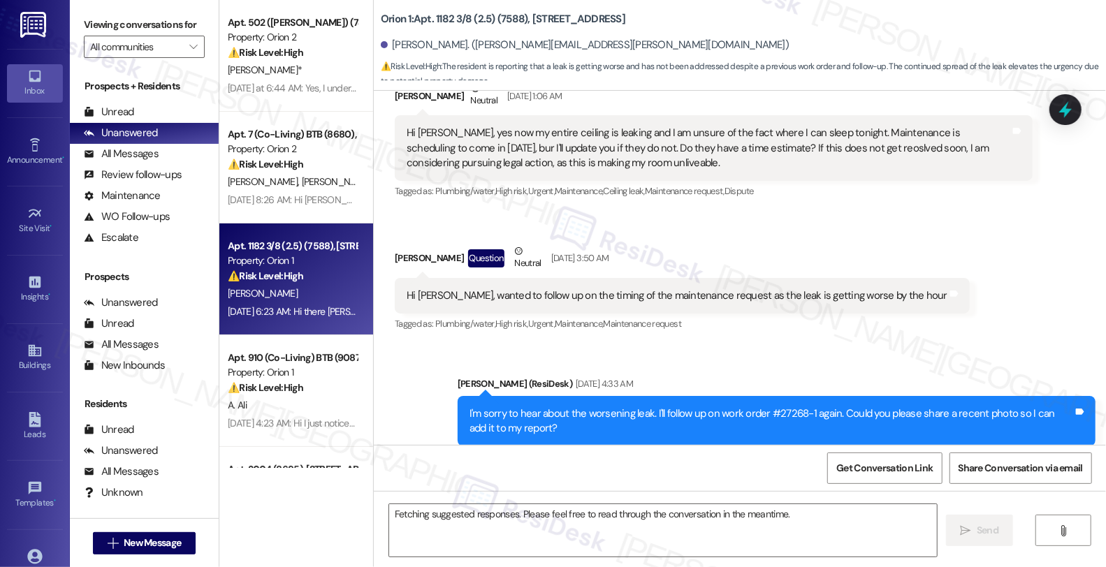
scroll to position [4195, 0]
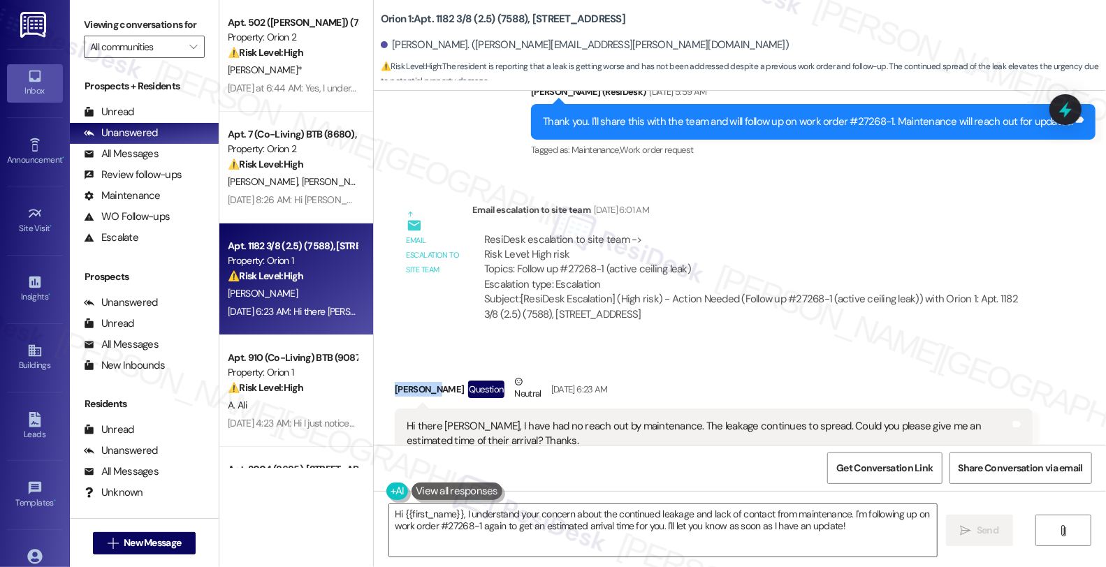
drag, startPoint x: 422, startPoint y: 346, endPoint x: 379, endPoint y: 339, distance: 43.2
click at [384, 364] on div "Received via SMS Ricca Yip Question Neutral Sep 17, 2025 at 6:23 AM Hi there Sa…" at bounding box center [713, 427] width 659 height 126
copy div "Ricca Yip"
click at [685, 513] on textarea "Hi {{first_name}}, I understand your concern about the continued leakage and la…" at bounding box center [663, 530] width 548 height 52
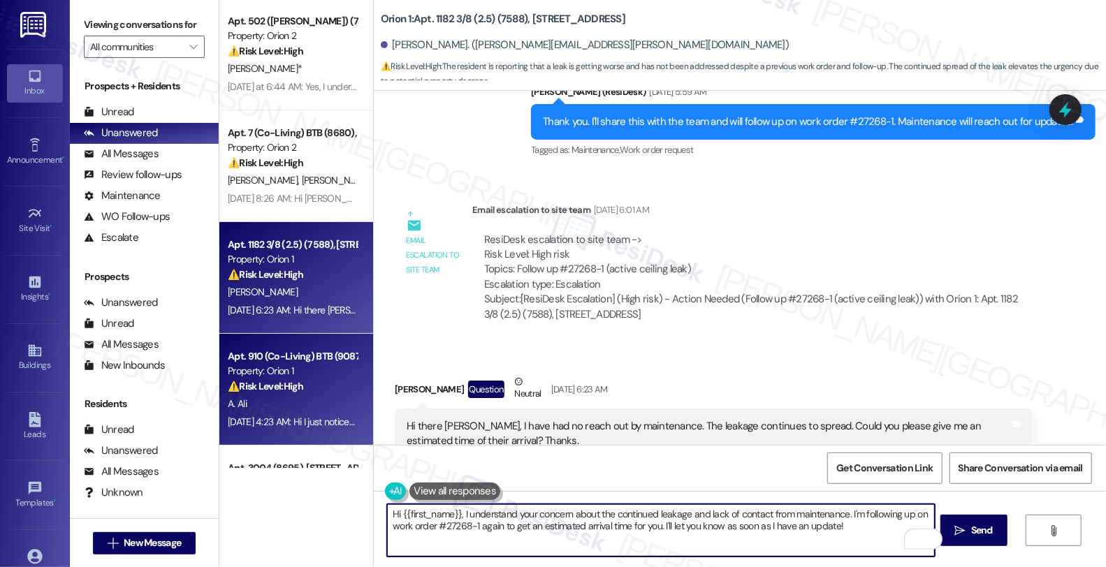
scroll to position [0, 0]
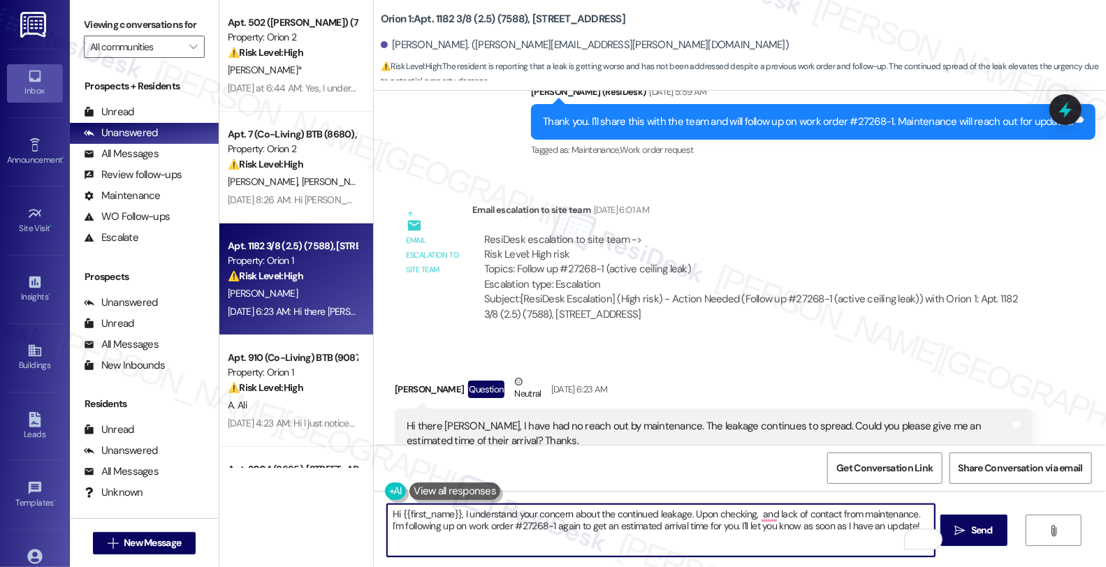
click at [749, 517] on textarea "Hi {{first_name}}, I understand your concern about the continued leakage. Upon …" at bounding box center [661, 530] width 548 height 52
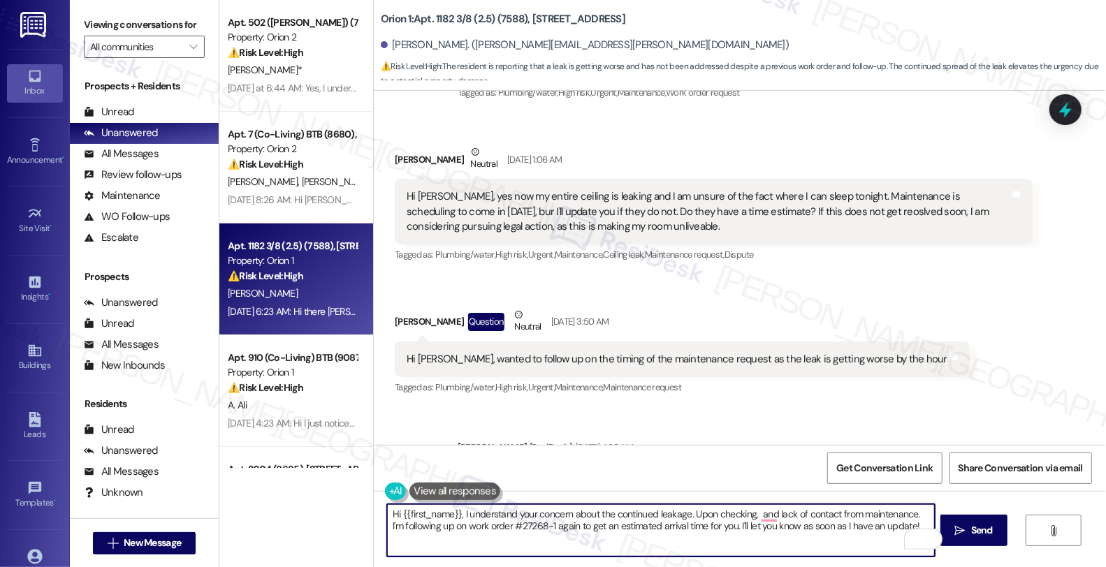
scroll to position [3108, 0]
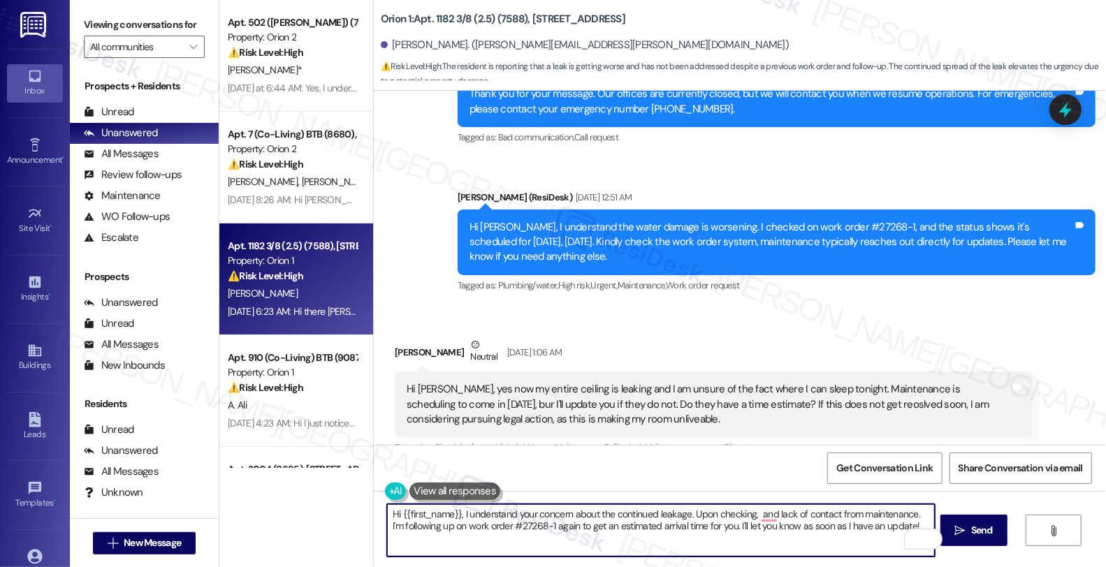
click at [685, 543] on textarea "Hi {{first_name}}, I understand your concern about the continued leakage. Upon …" at bounding box center [661, 530] width 548 height 52
click at [737, 550] on textarea "Hi {{first_name}}, I understand your concern about the continued leakage. Upon …" at bounding box center [661, 530] width 548 height 52
click at [750, 513] on textarea "Hi {{first_name}}, I understand your concern about the continued leakage. Upon …" at bounding box center [661, 530] width 548 height 52
paste textarea "Wednesday 09/17/2025"
paste textarea "#27268-1"
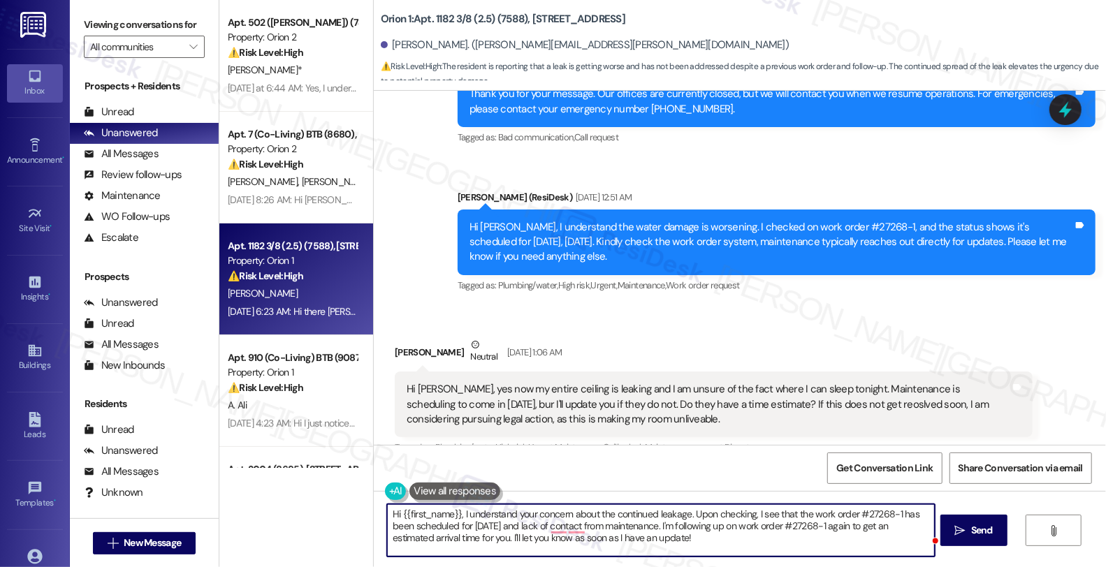
click at [539, 527] on textarea "Hi {{first_name}}, I understand your concern about the continued leakage. Upon …" at bounding box center [661, 530] width 548 height 52
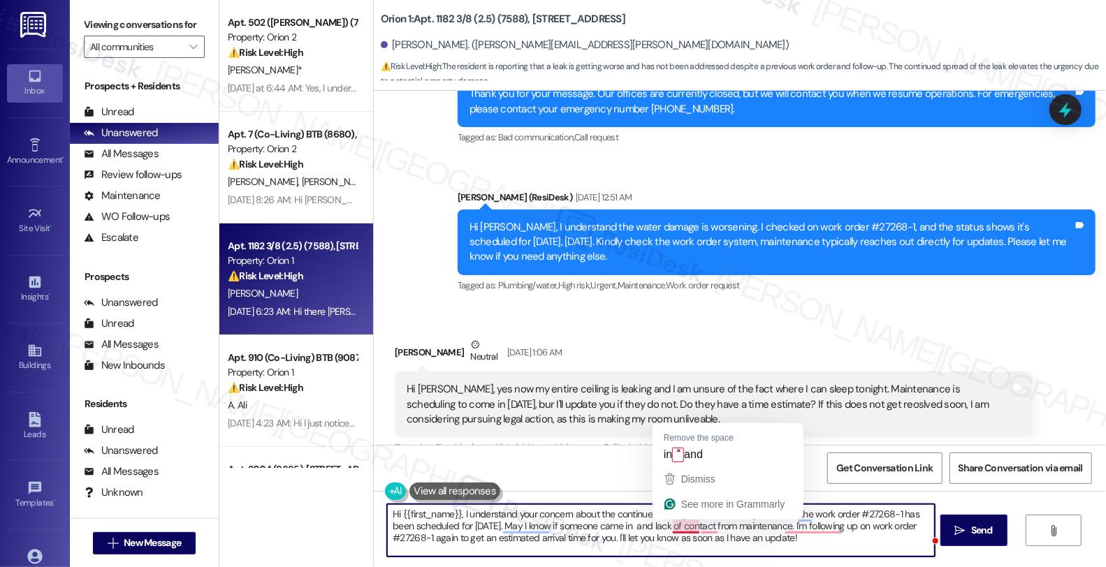
click at [675, 526] on textarea "Hi {{first_name}}, I understand your concern about the continued leakage. Upon …" at bounding box center [661, 530] width 548 height 52
click at [674, 527] on textarea "Hi {{first_name}}, I understand your concern about the continued leakage. Upon …" at bounding box center [661, 530] width 548 height 52
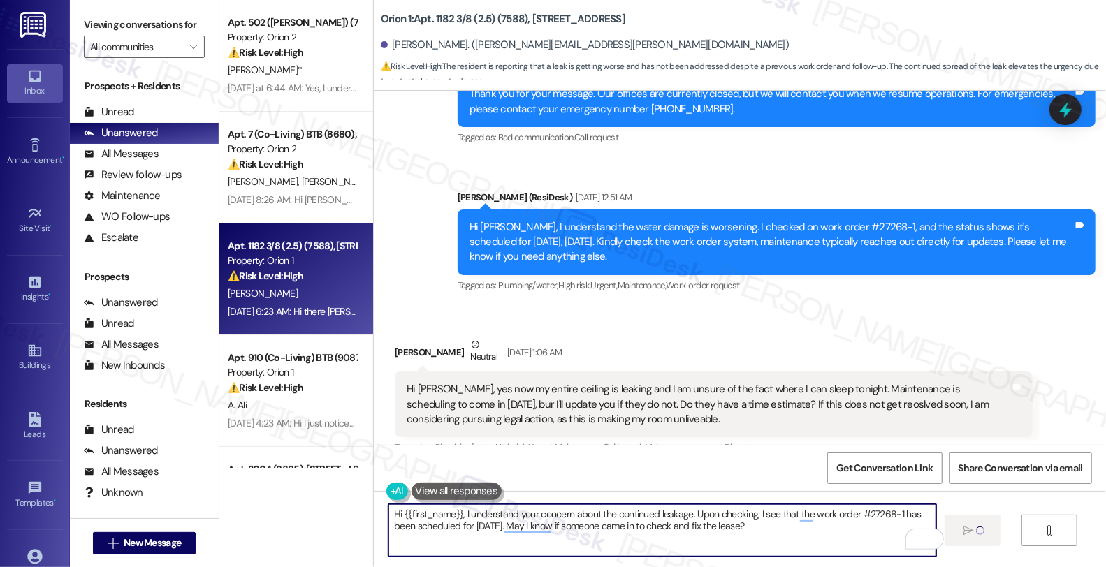
click at [687, 520] on textarea "Hi {{first_name}}, I understand your concern about the continued leakage. Upon …" at bounding box center [662, 530] width 548 height 52
type textarea "Hi {{first_name}}, I understand your concern about the continued leakage. Upon …"
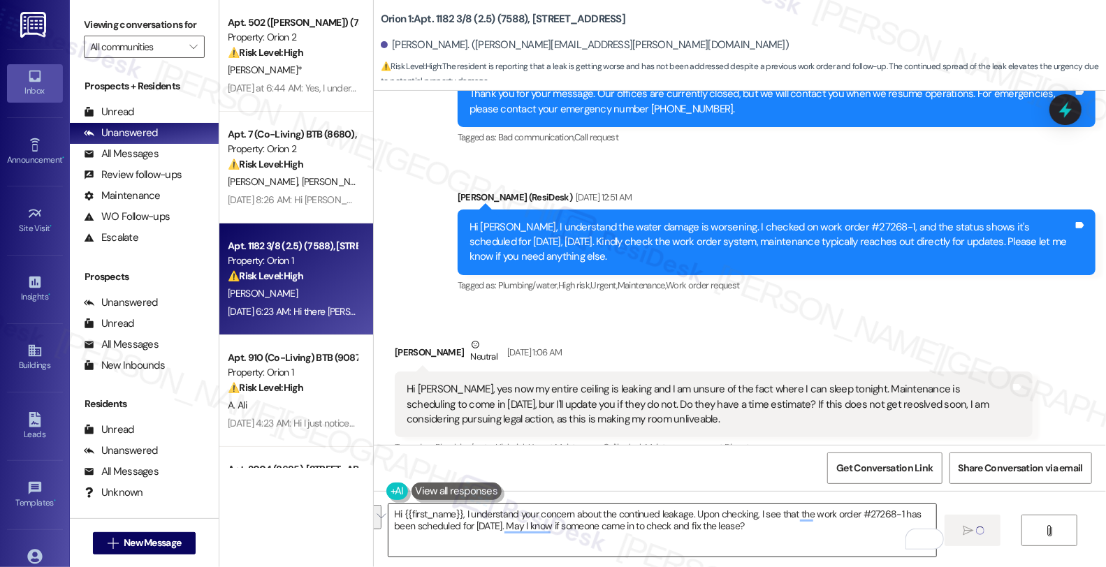
click at [798, 529] on textarea "Hi {{first_name}}, I understand your concern about the continued leakage. Upon …" at bounding box center [662, 530] width 548 height 52
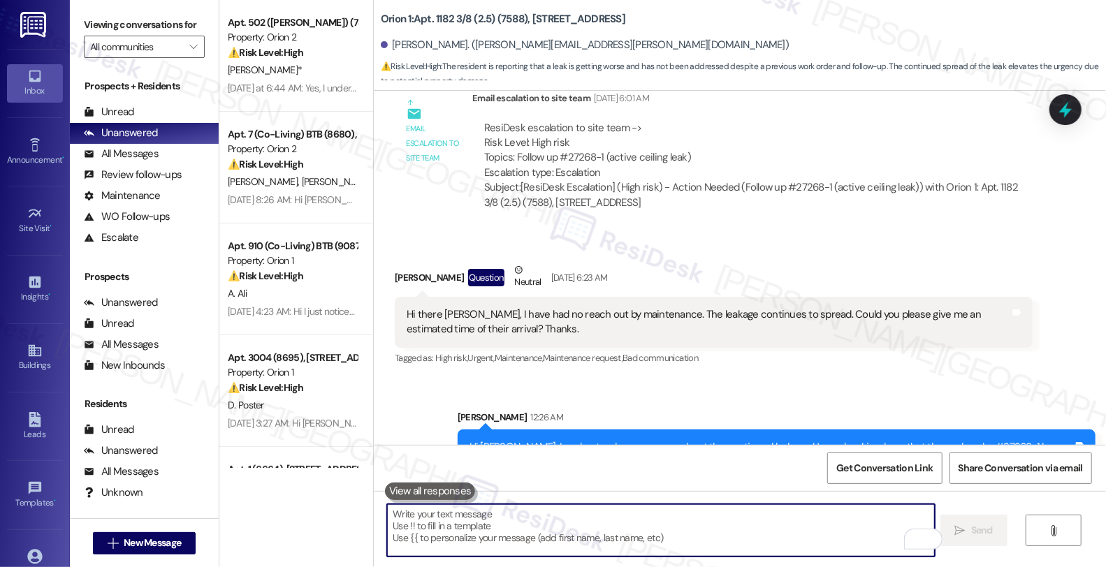
scroll to position [4307, 0]
click at [142, 161] on div "All Messages" at bounding box center [121, 154] width 75 height 15
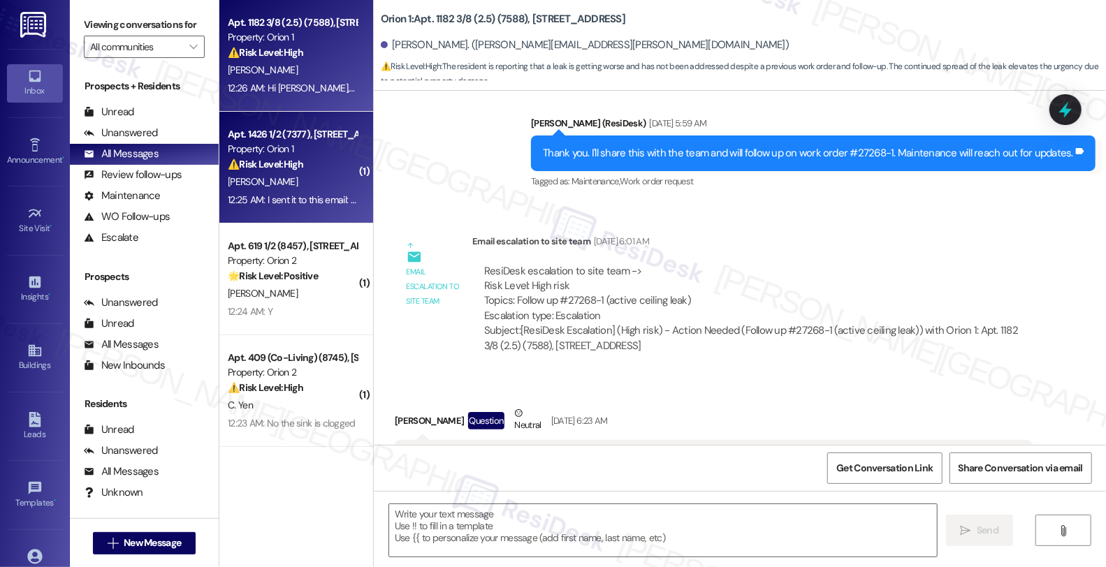
scroll to position [4195, 0]
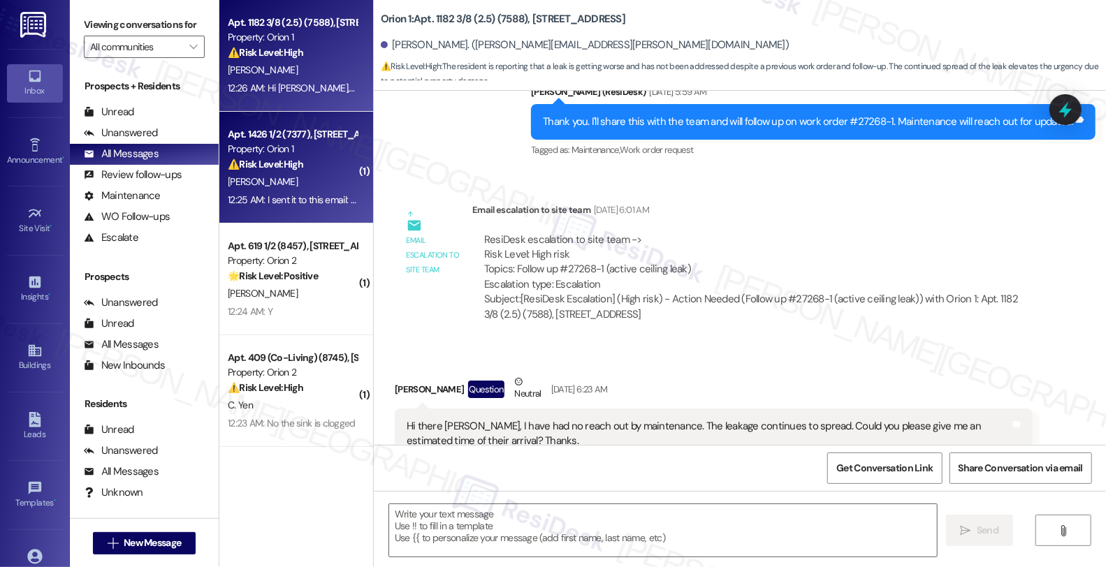
type textarea "Fetching suggested responses. Please feel free to read through the conversation…"
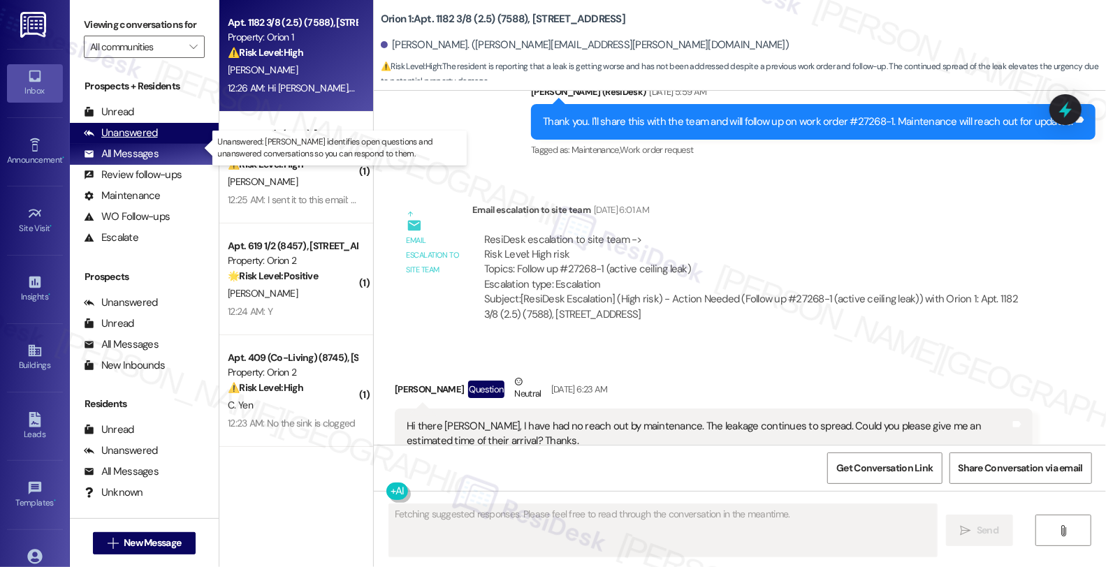
click at [156, 144] on div "Unanswered (0)" at bounding box center [144, 133] width 149 height 21
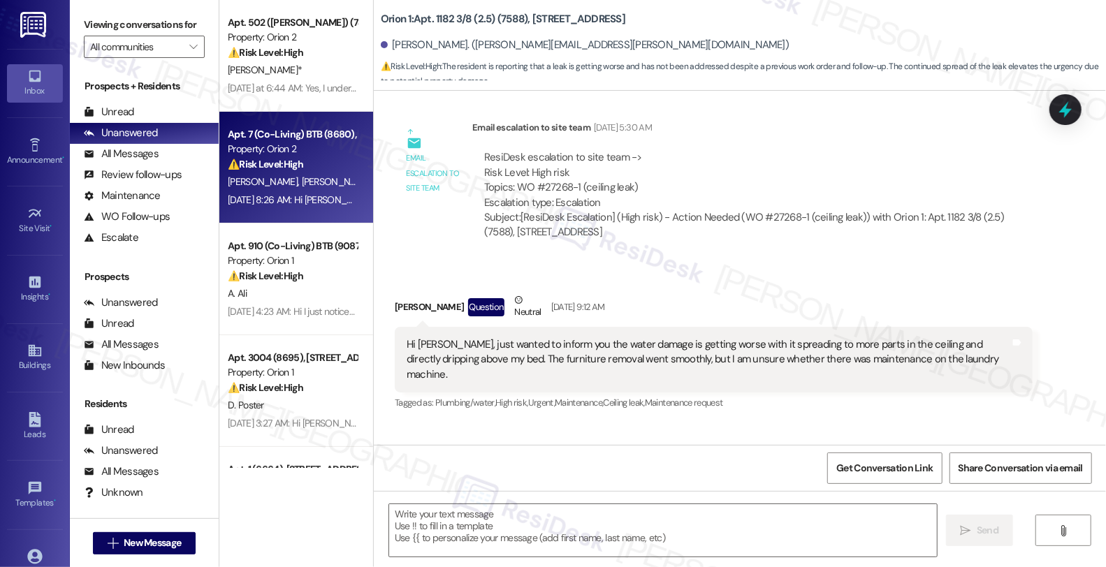
type textarea "Fetching suggested responses. Please feel free to read through the conversation…"
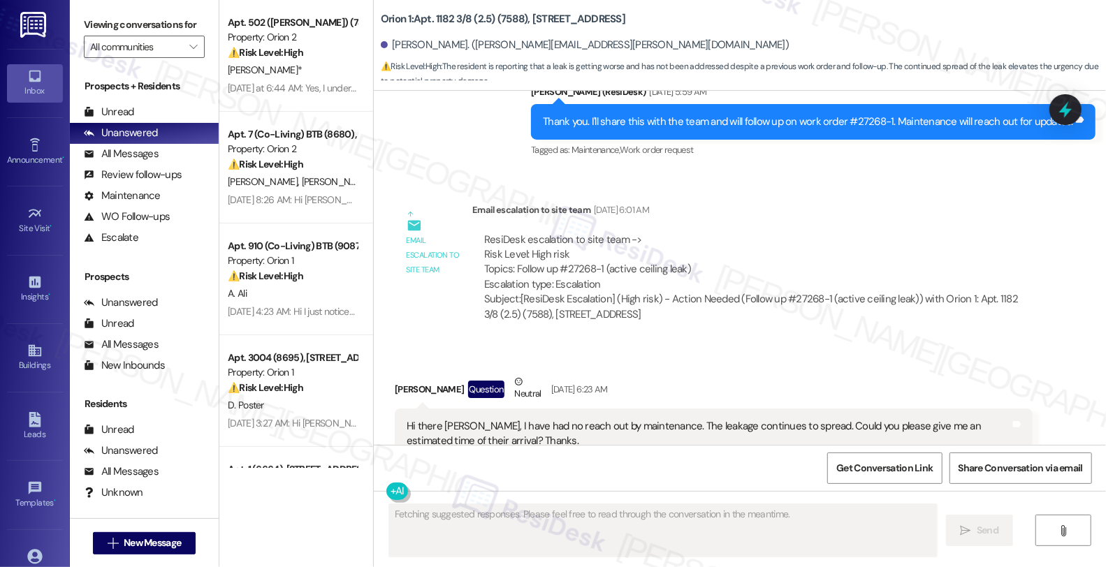
scroll to position [4327, 0]
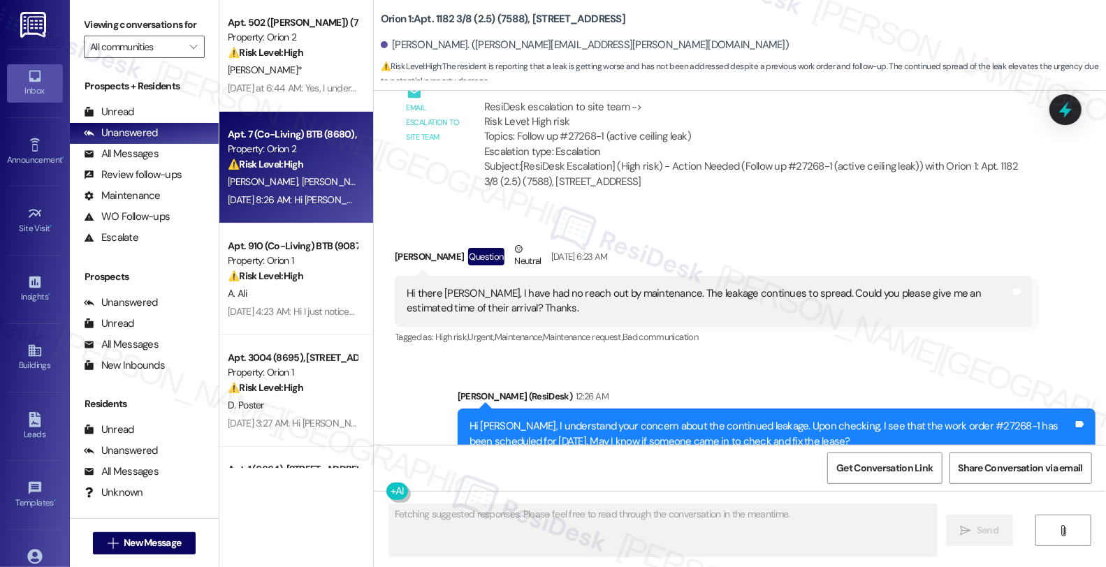
click at [375, 182] on span "[PERSON_NAME]" at bounding box center [410, 181] width 70 height 13
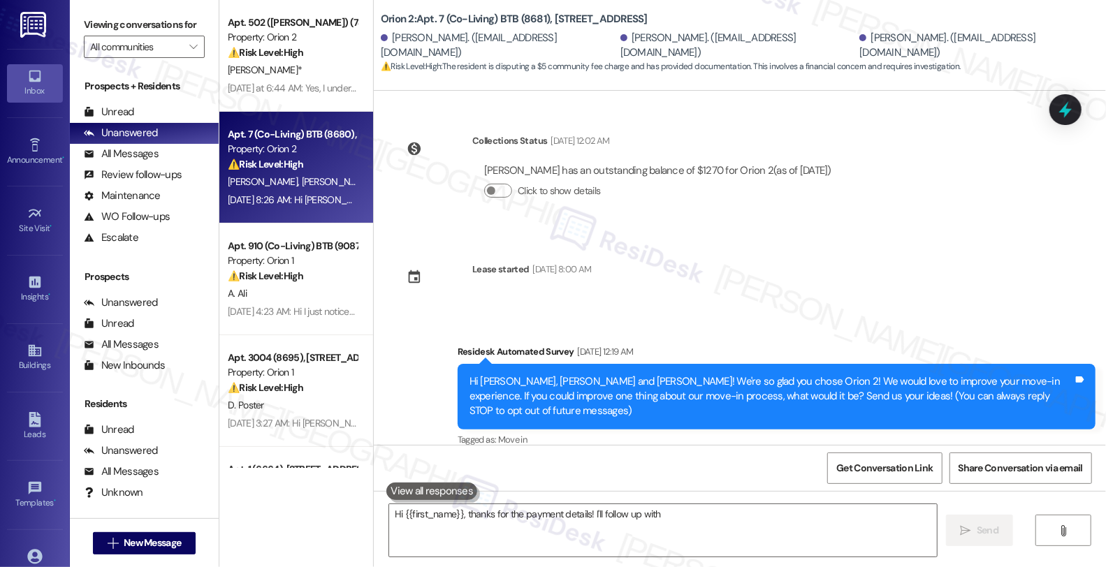
scroll to position [2491, 0]
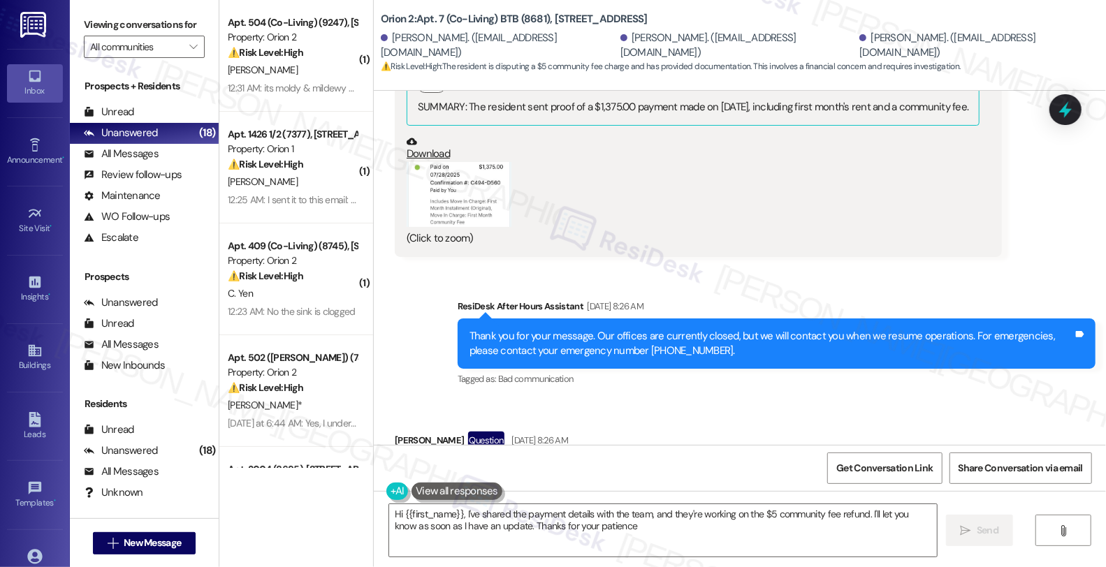
type textarea "Hi {{first_name}}, I've shared the payment details with the team, and they're w…"
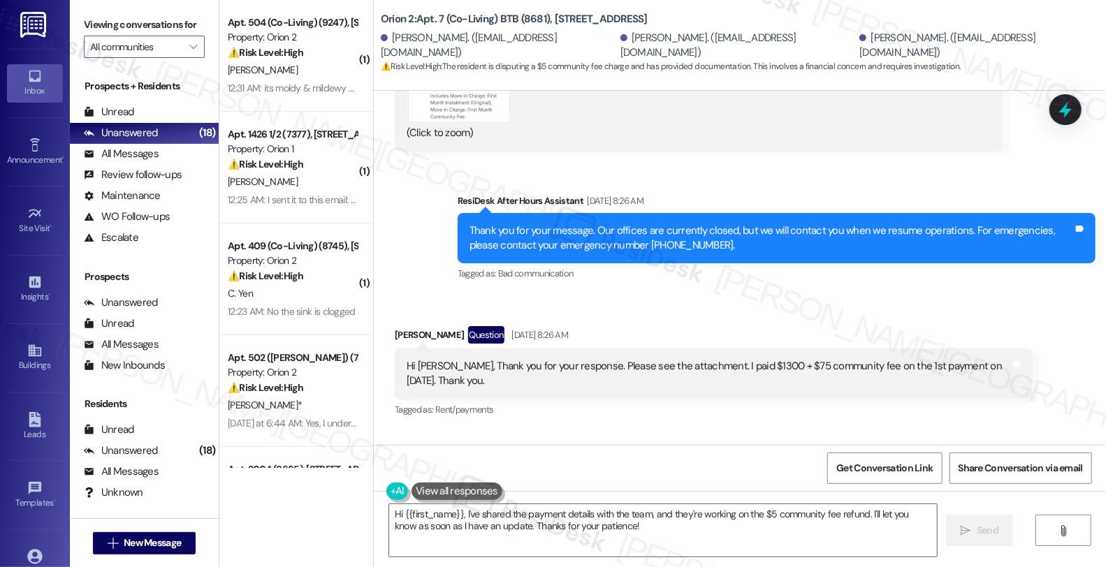
scroll to position [2603, 0]
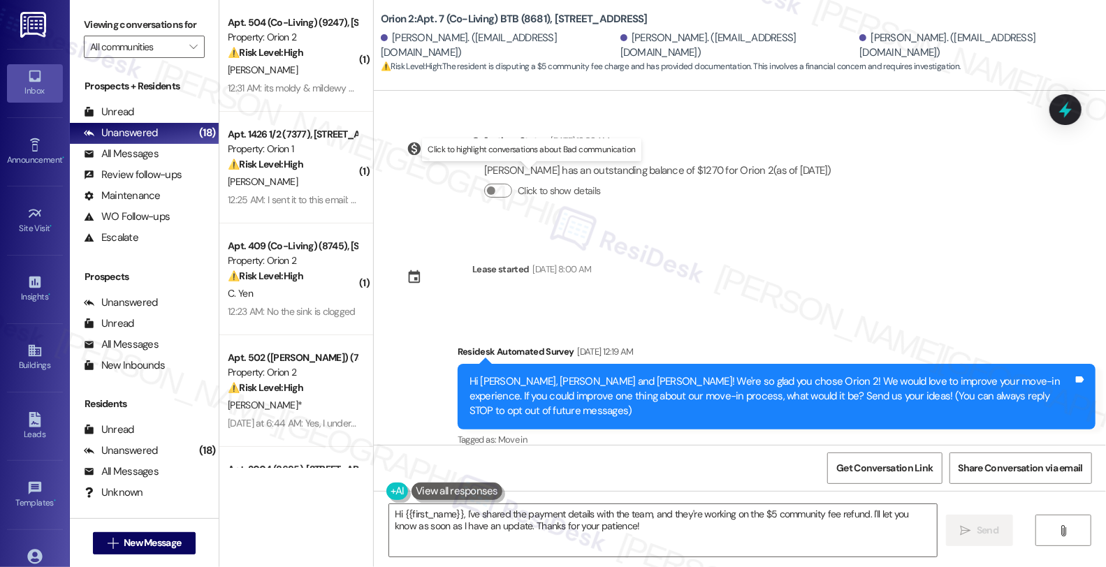
scroll to position [2603, 0]
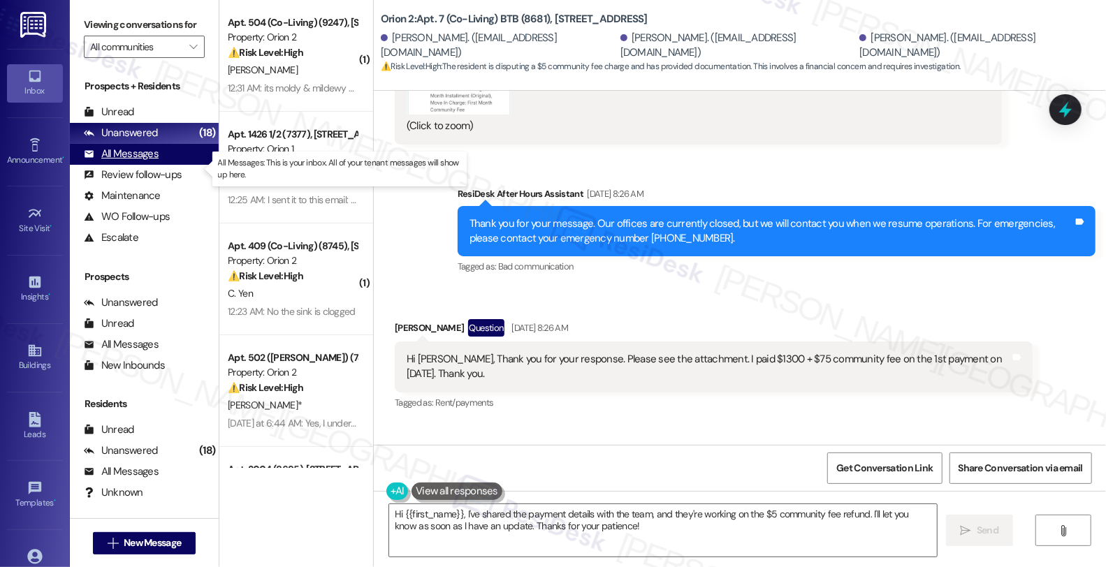
click at [155, 161] on div "All Messages" at bounding box center [121, 154] width 75 height 15
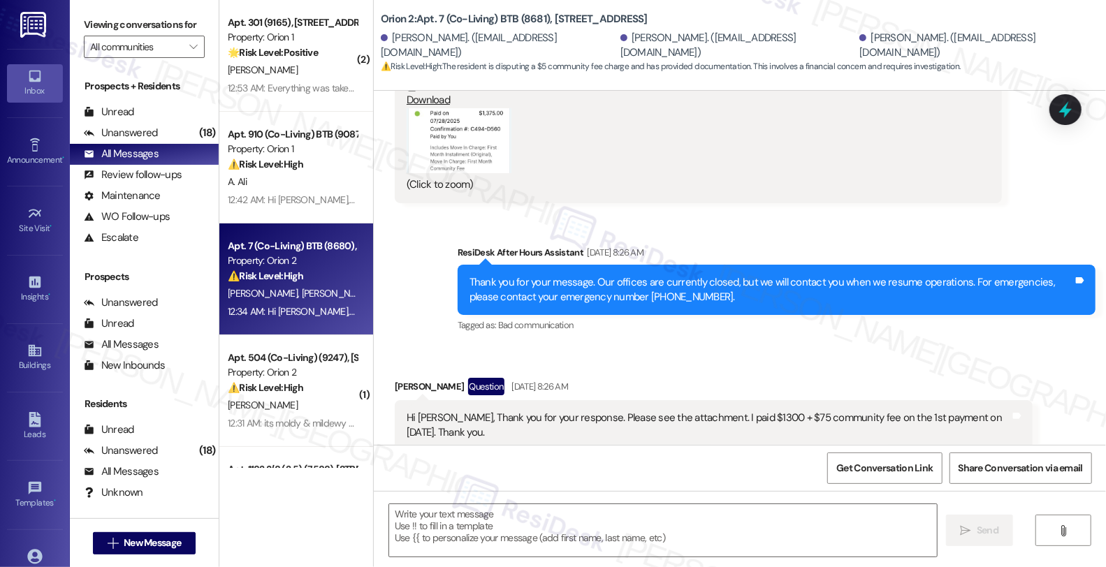
type textarea "Fetching suggested responses. Please feel free to read through the conversation…"
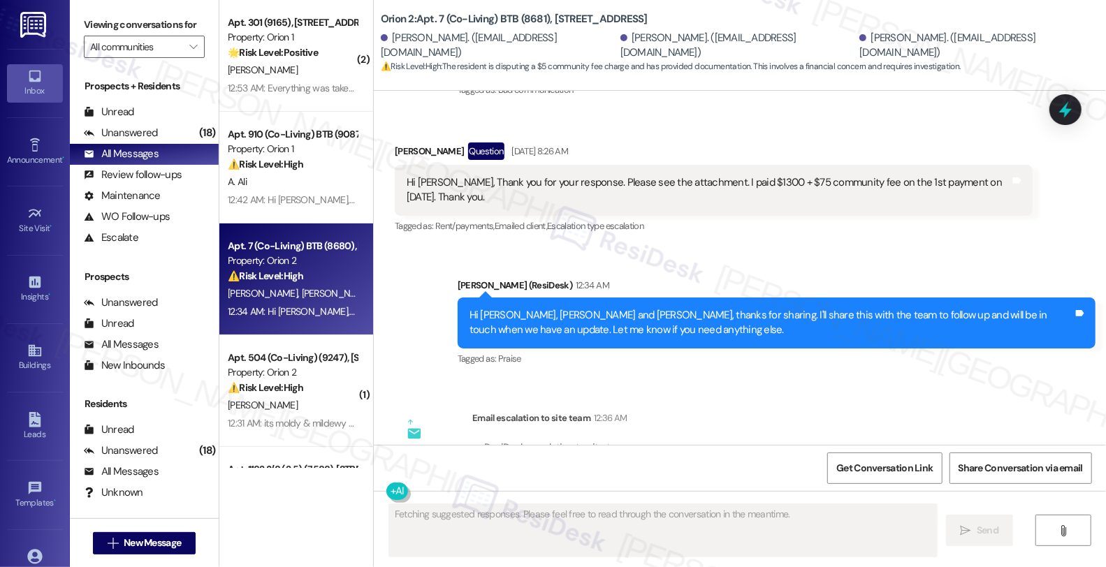
scroll to position [2796, 0]
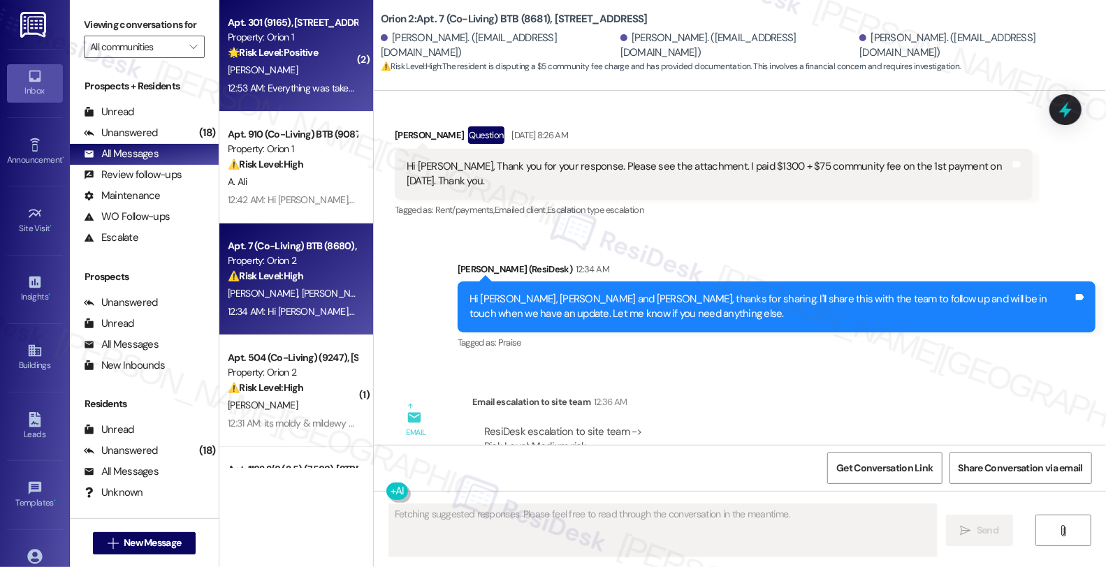
click at [319, 78] on div "[PERSON_NAME]" at bounding box center [292, 69] width 132 height 17
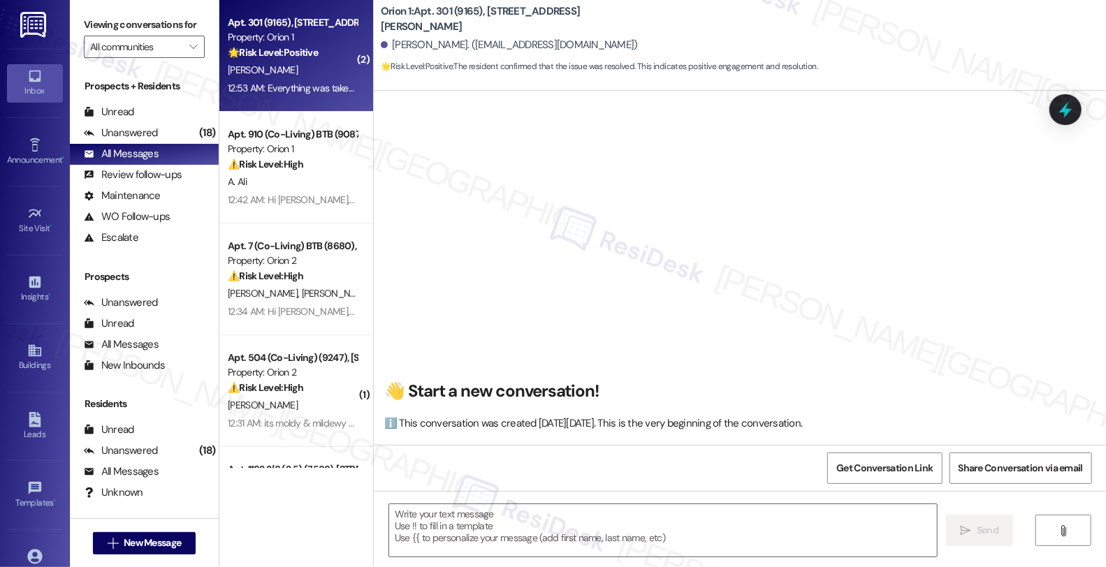
scroll to position [2784, 0]
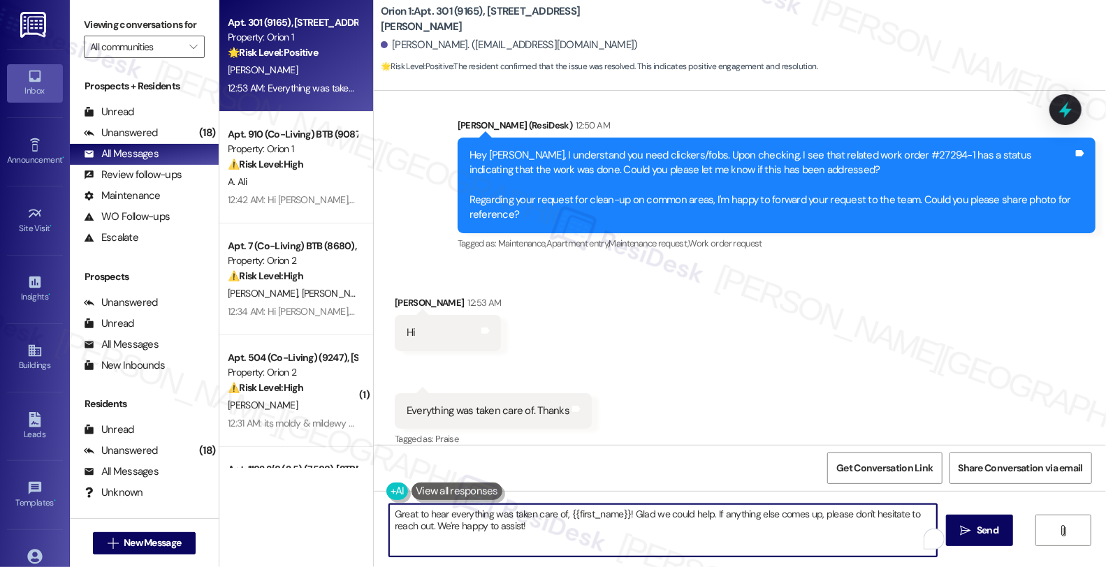
drag, startPoint x: 622, startPoint y: 511, endPoint x: 682, endPoint y: 511, distance: 60.8
click at [682, 511] on textarea "Great to hear everything was taken care of, {{first_name}}! Glad we could help.…" at bounding box center [663, 530] width 548 height 52
type textarea "Great to hear everything was taken care of, {{first_name}}!If anything else com…"
click at [476, 529] on textarea "Great to hear everything was taken care of, {{first_name}}!If anything else com…" at bounding box center [661, 530] width 548 height 52
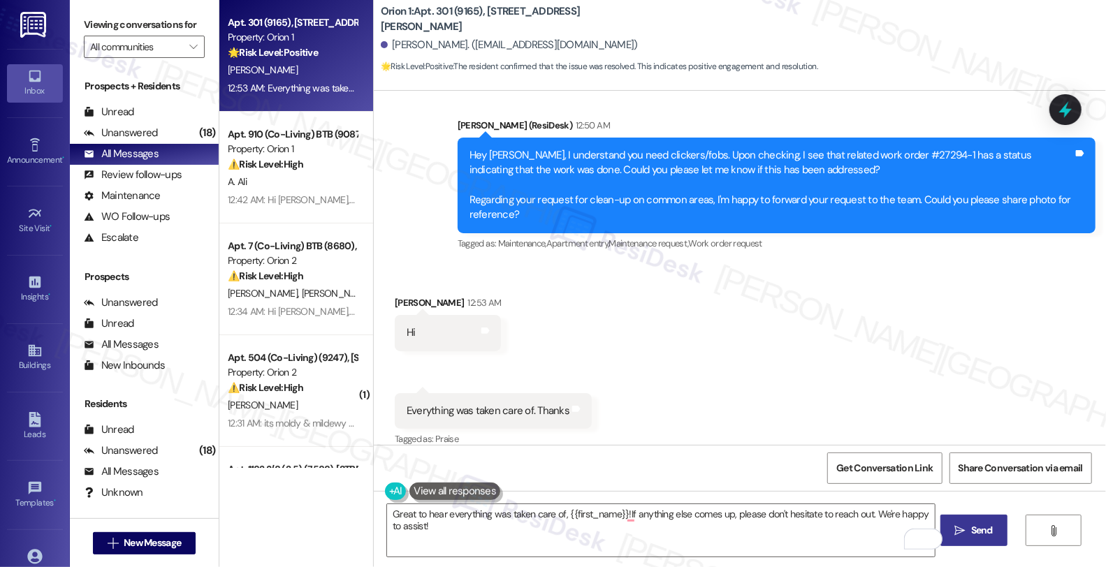
click at [979, 528] on span "Send" at bounding box center [981, 530] width 27 height 15
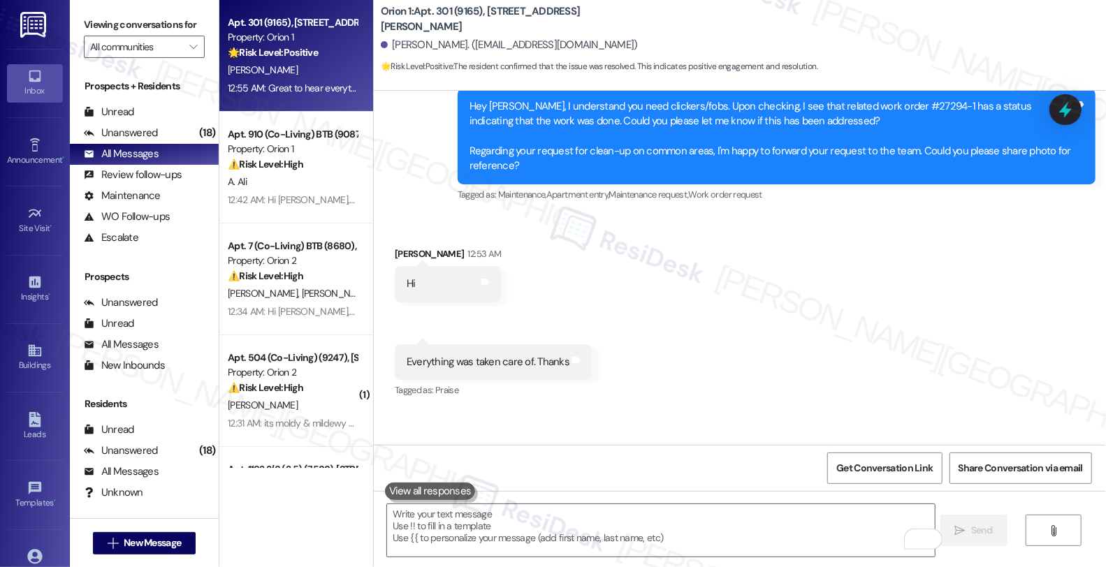
scroll to position [2881, 0]
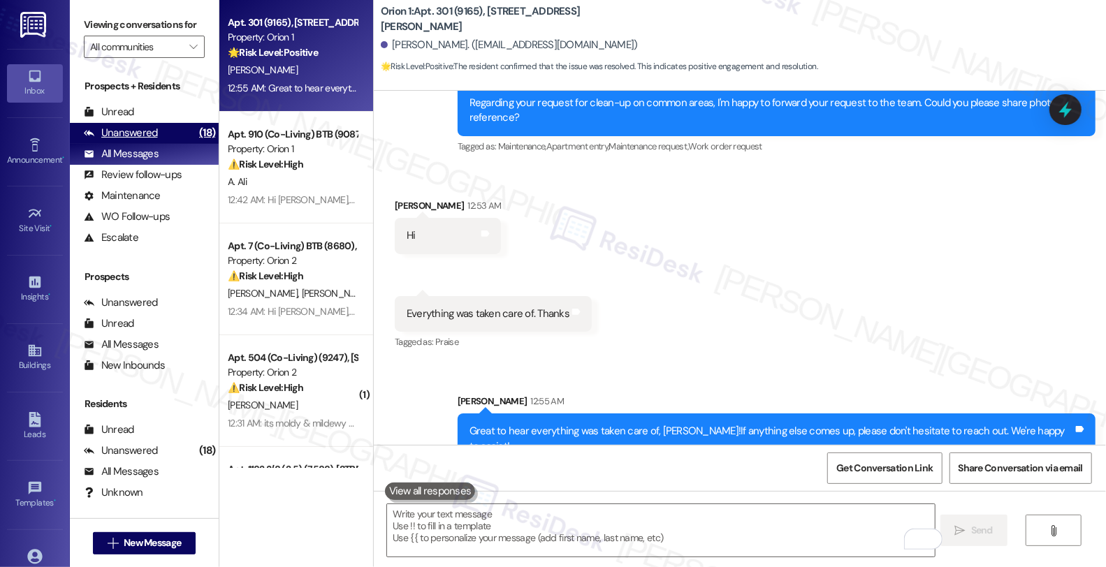
click at [196, 144] on div "(18)" at bounding box center [207, 133] width 23 height 22
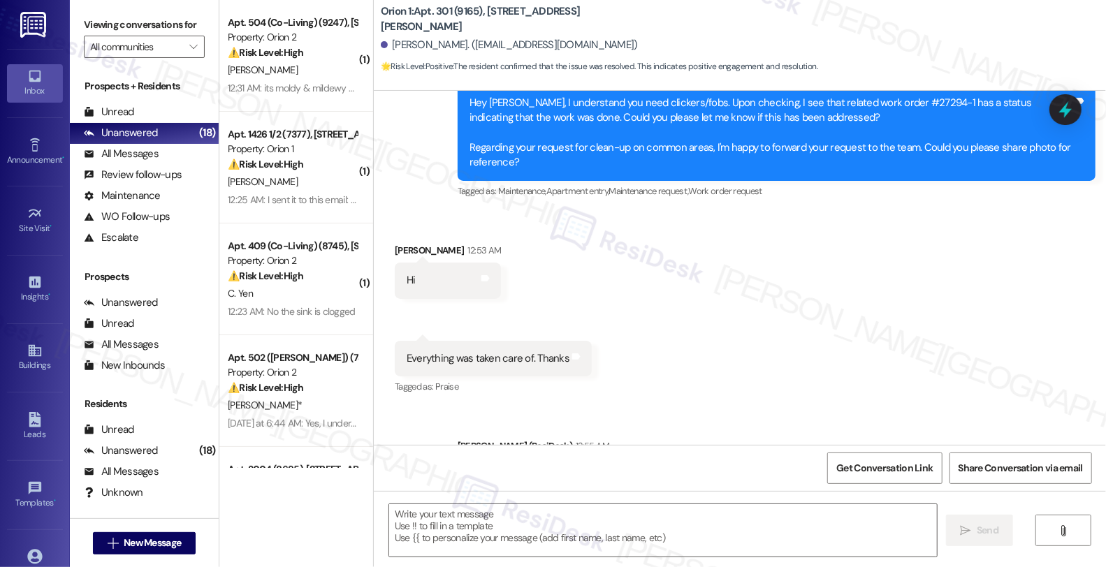
scroll to position [2783, 0]
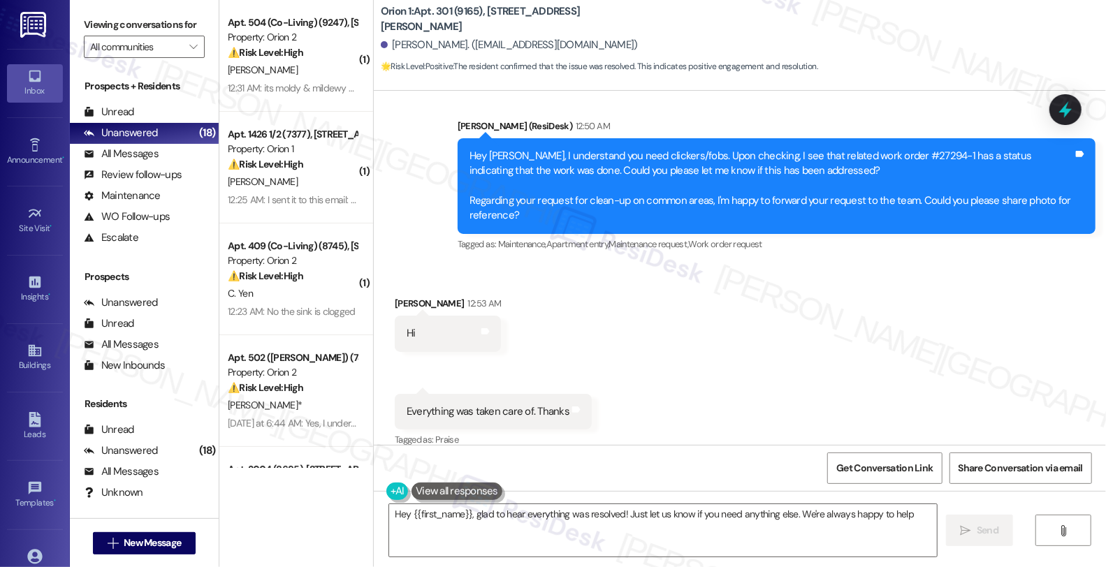
type textarea "Hey {{first_name}}, glad to hear everything was resolved! Just let us know if y…"
